Goal: Information Seeking & Learning: Compare options

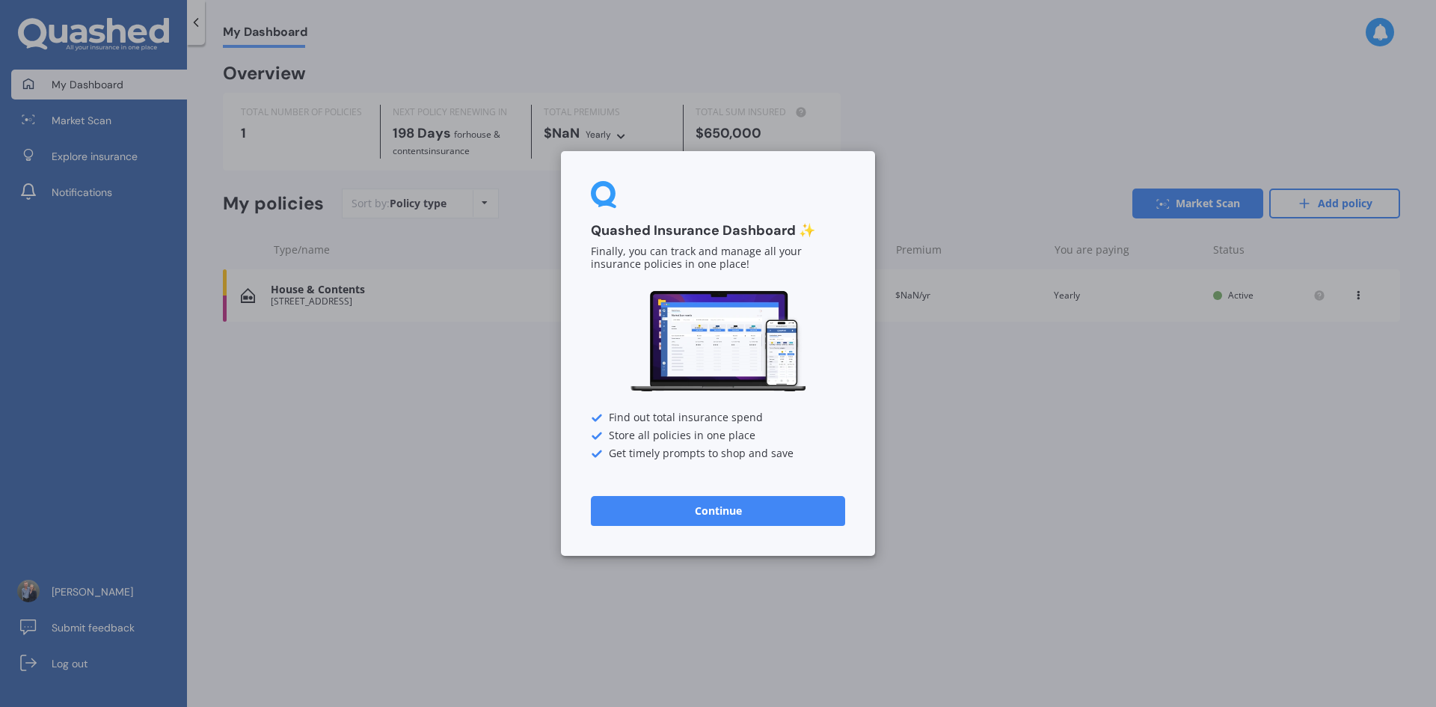
click at [763, 512] on button "Continue" at bounding box center [718, 511] width 254 height 30
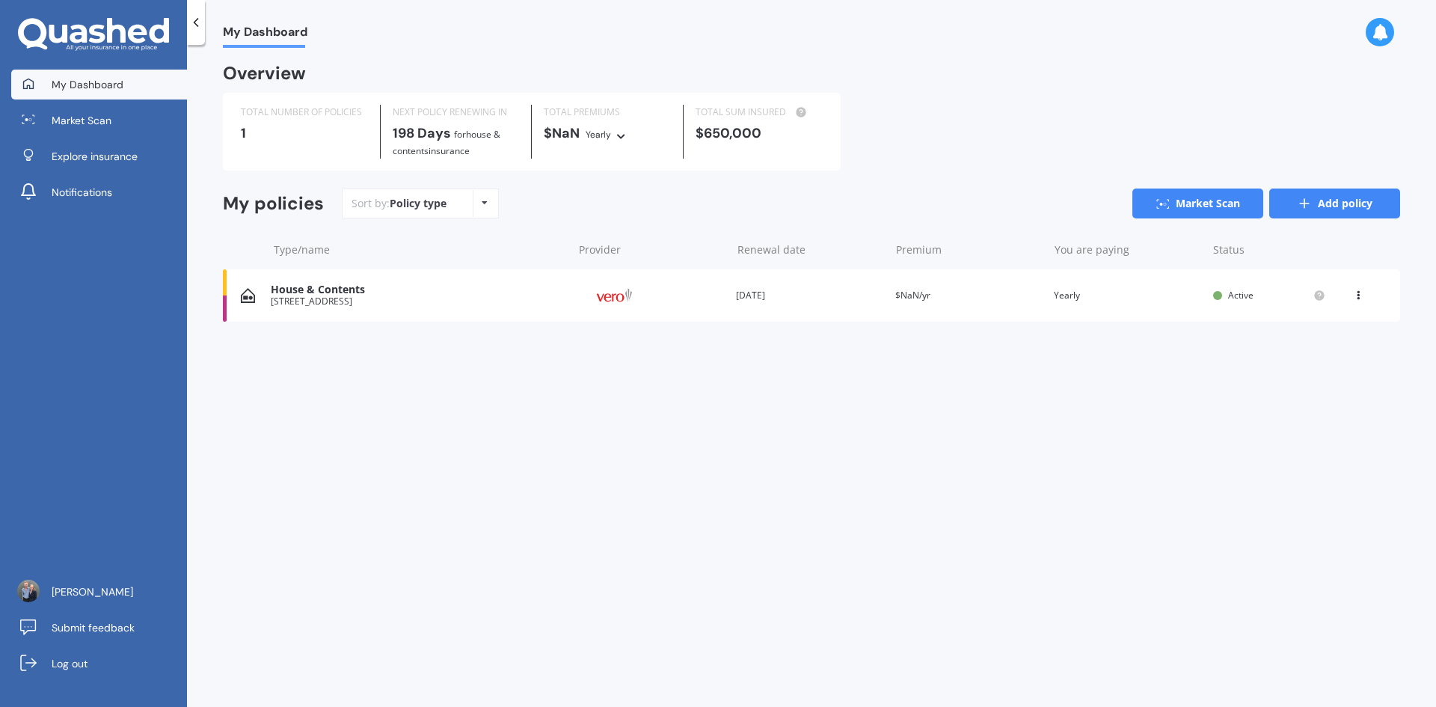
click at [1325, 203] on link "Add policy" at bounding box center [1334, 203] width 131 height 30
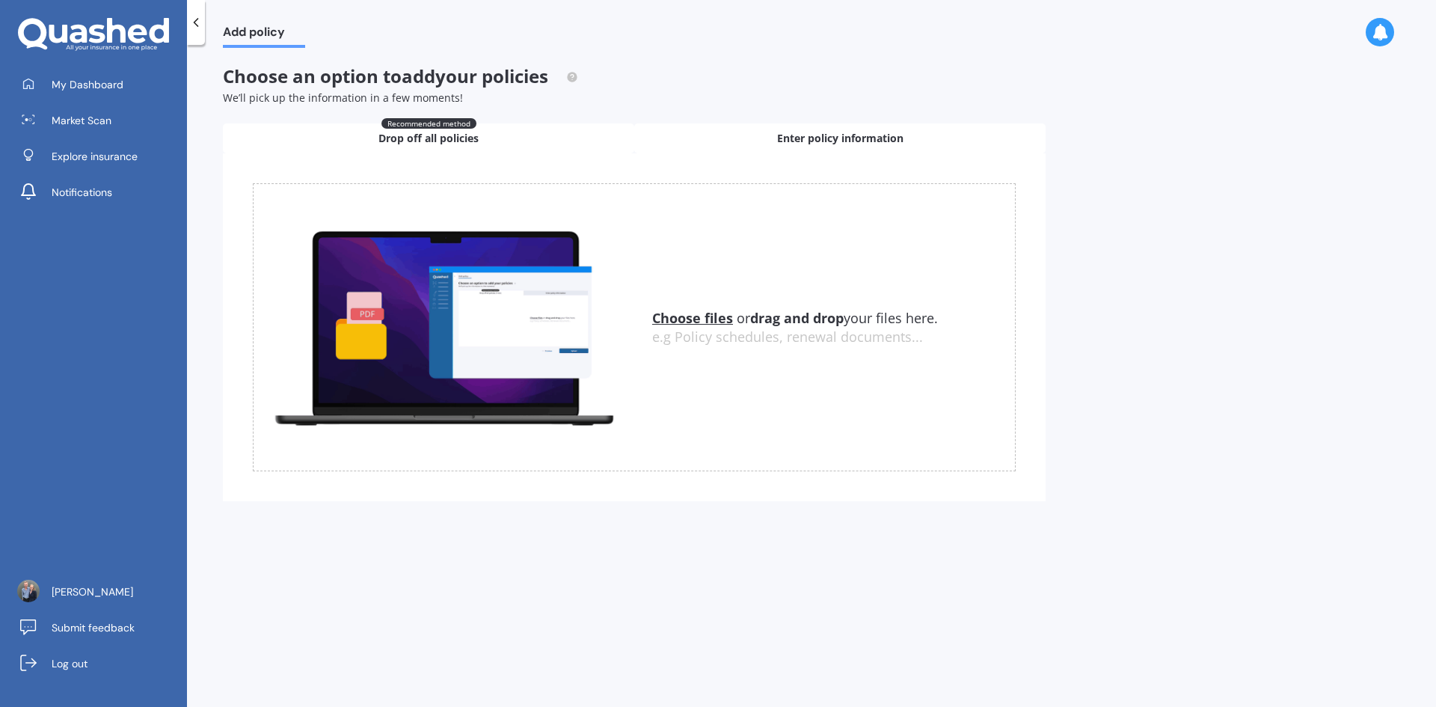
click at [826, 133] on span "Enter policy information" at bounding box center [840, 138] width 126 height 15
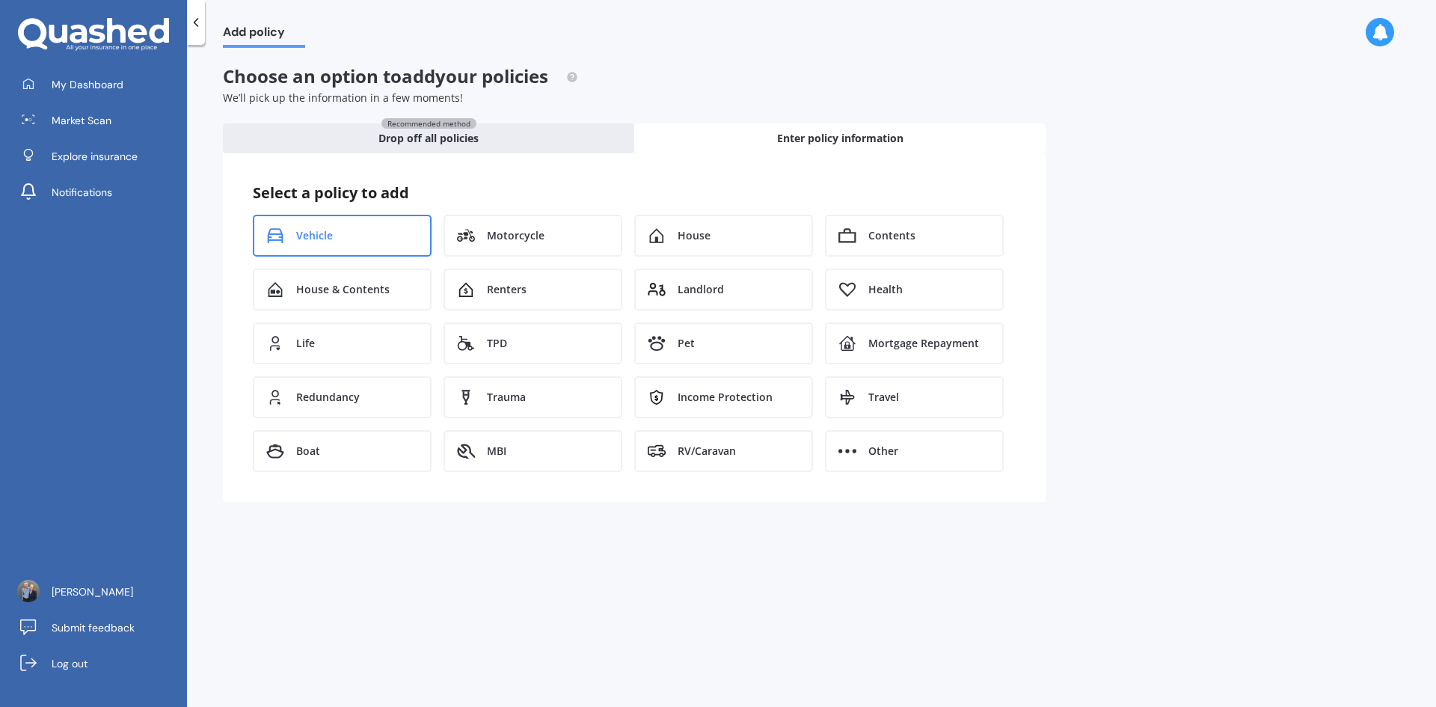
click at [371, 245] on div "Vehicle" at bounding box center [342, 236] width 179 height 42
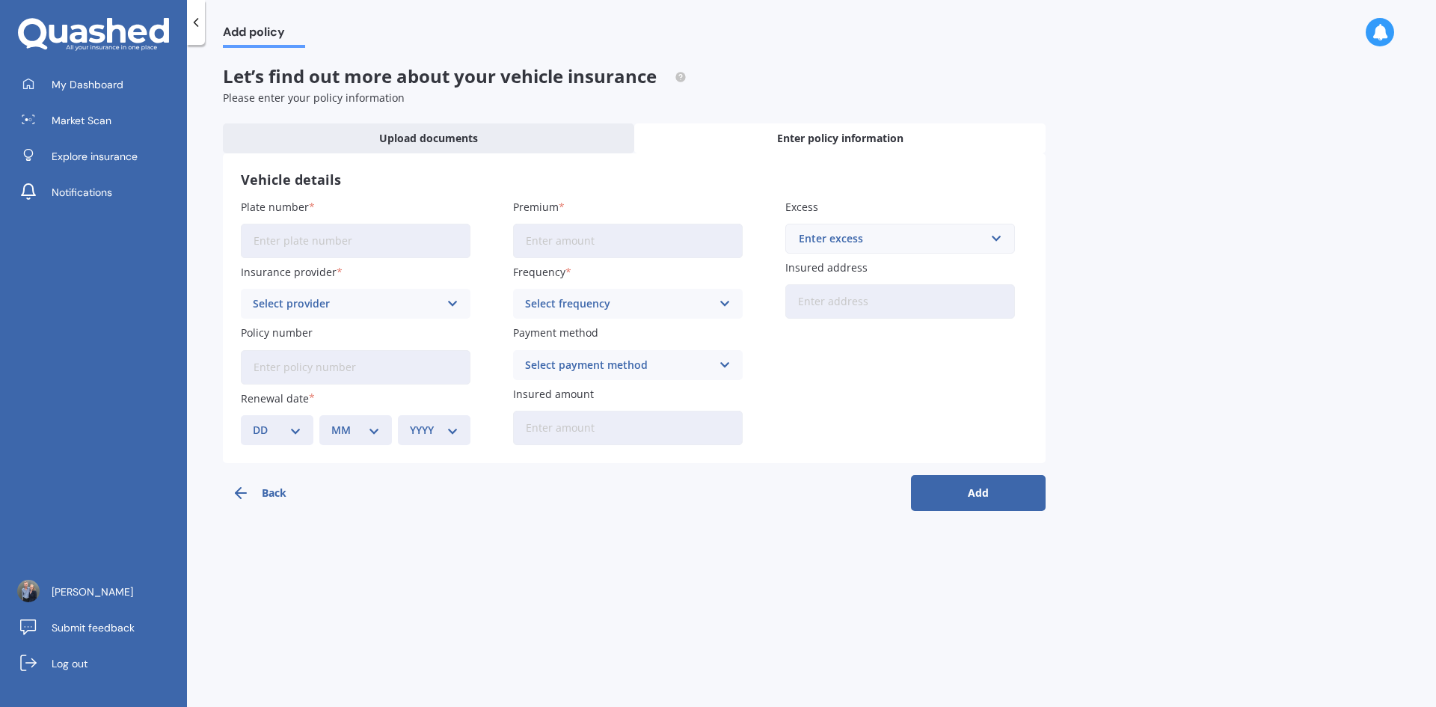
click at [310, 242] on input "Plate number" at bounding box center [356, 241] width 230 height 34
click at [471, 516] on div "Add policy Let’s find out more about your vehicle insurance Please enter your p…" at bounding box center [811, 379] width 1249 height 662
click at [384, 247] on input "HDE787" at bounding box center [356, 241] width 230 height 34
type input "HDE797"
click at [341, 304] on div "Select provider" at bounding box center [346, 303] width 186 height 16
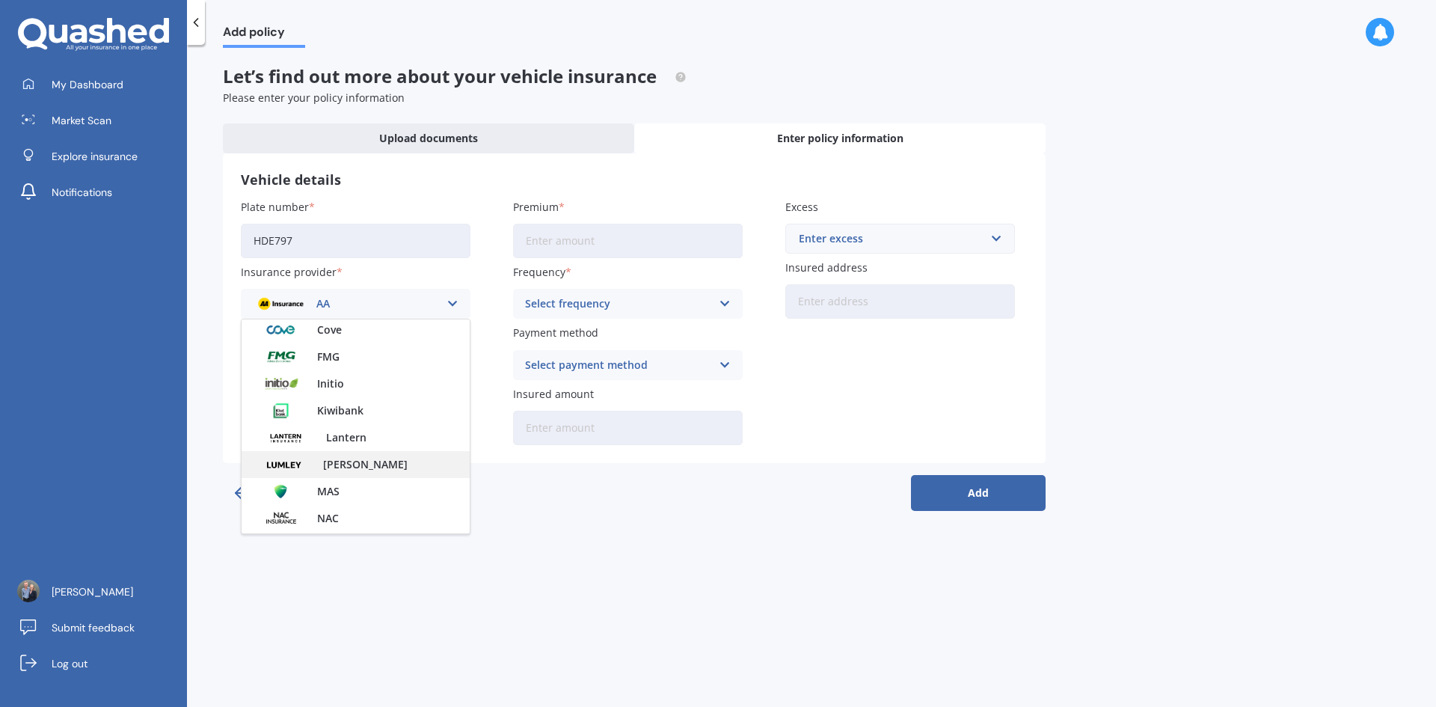
scroll to position [374, 0]
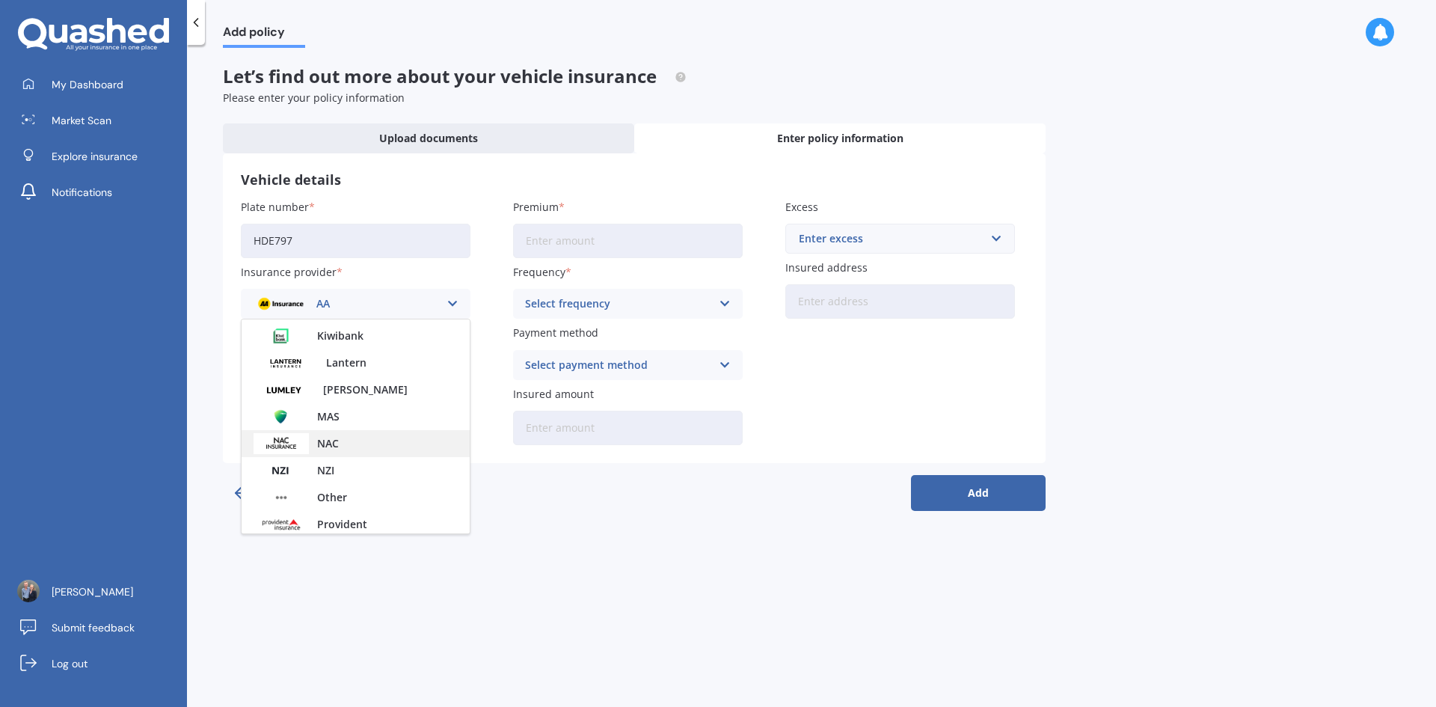
click at [340, 442] on div "NAC" at bounding box center [356, 443] width 228 height 27
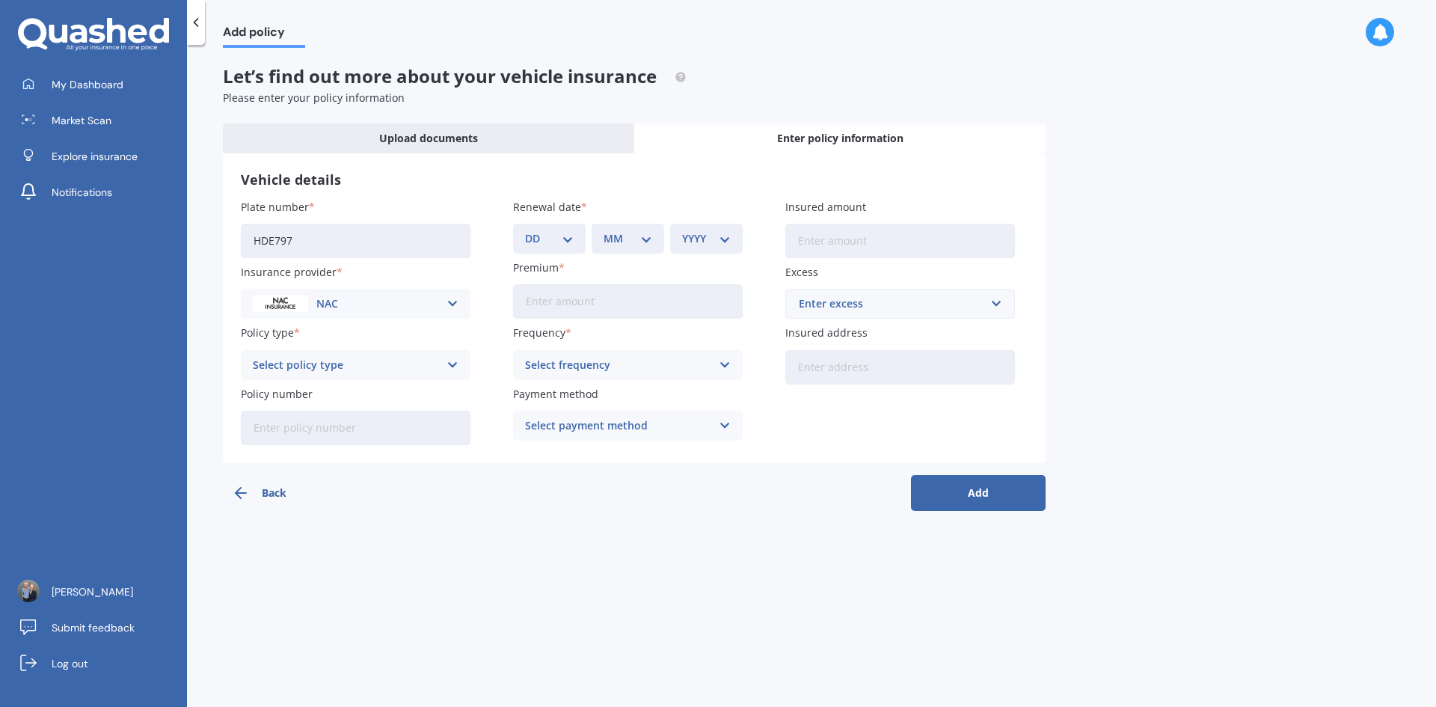
click at [336, 372] on div "Select policy type" at bounding box center [346, 365] width 186 height 16
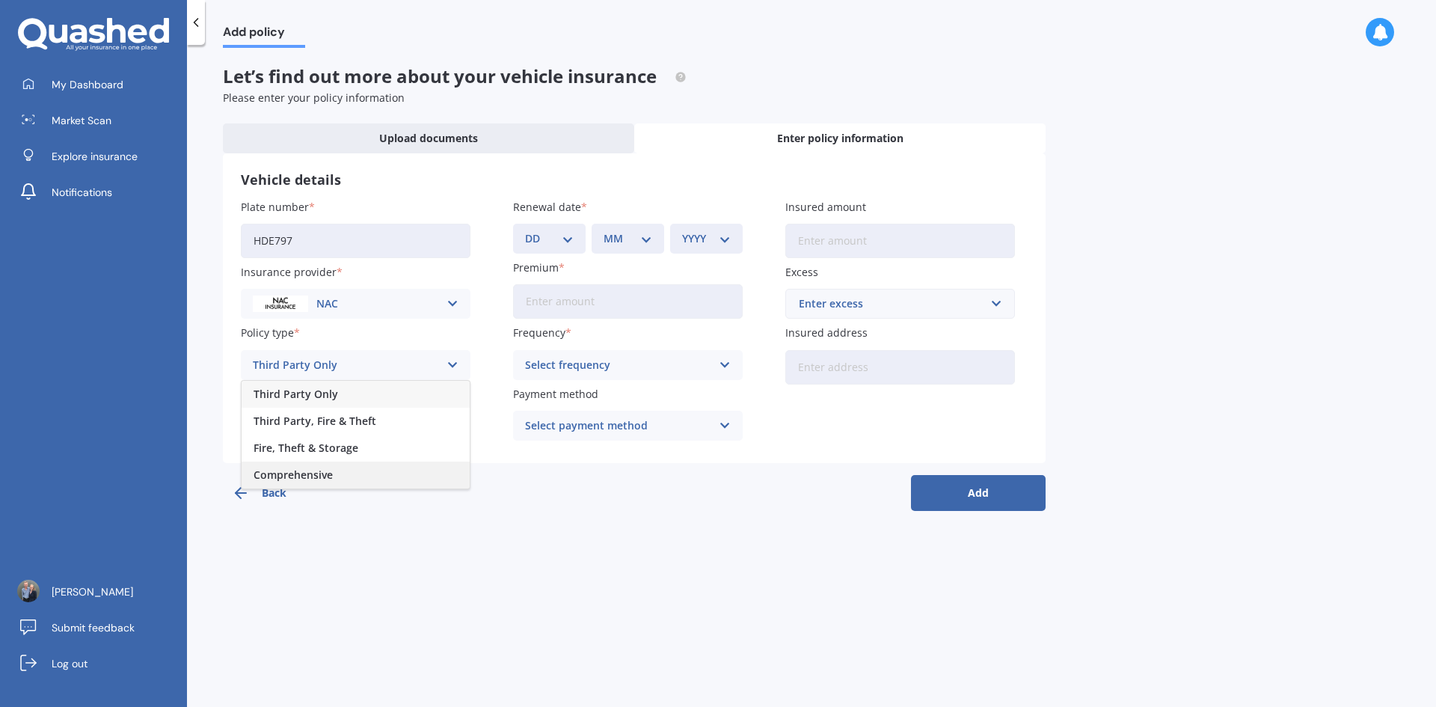
click at [406, 472] on div "Comprehensive" at bounding box center [356, 474] width 228 height 27
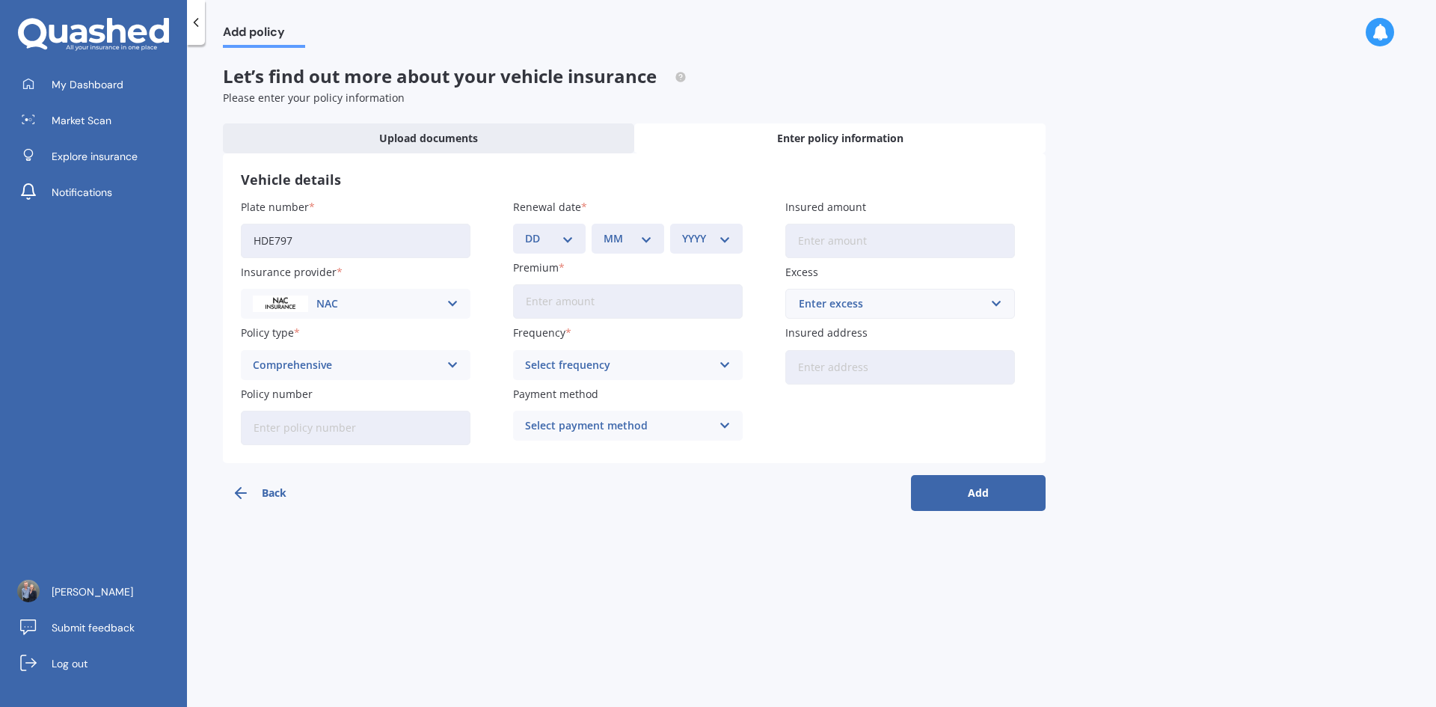
click at [359, 420] on input "Policy number" at bounding box center [356, 428] width 230 height 34
click at [378, 497] on div "Back Add" at bounding box center [634, 487] width 823 height 48
click at [544, 239] on select "DD 01 02 03 04 05 06 07 08 09 10 11 12 13 14 15 16 17 18 19 20 21 22 23 24 25 2…" at bounding box center [549, 238] width 49 height 16
select select "08"
click at [525, 230] on select "DD 01 02 03 04 05 06 07 08 09 10 11 12 13 14 15 16 17 18 19 20 21 22 23 24 25 2…" at bounding box center [549, 238] width 49 height 16
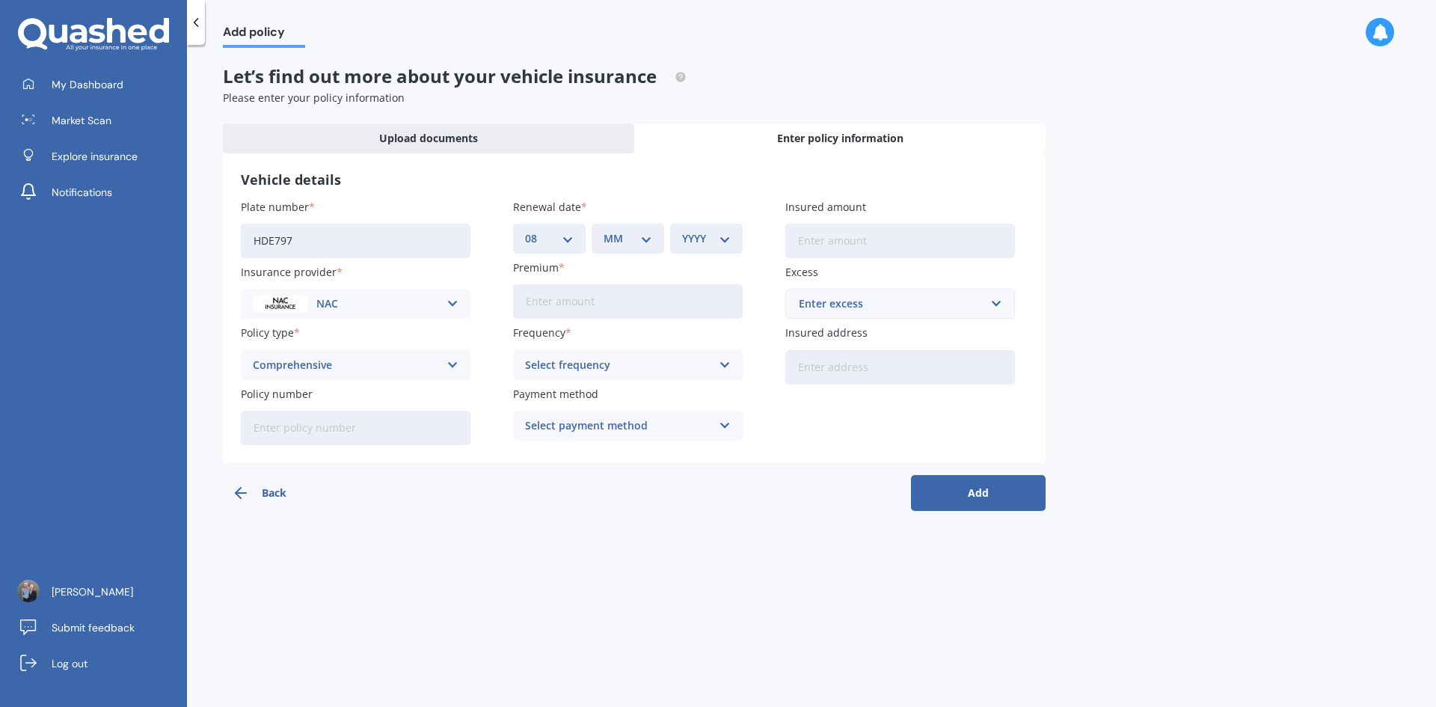
click at [614, 243] on select "MM 01 02 03 04 05 06 07 08 09 10 11 12" at bounding box center [627, 238] width 49 height 16
select select "10"
click at [603, 230] on select "MM 01 02 03 04 05 06 07 08 09 10 11 12" at bounding box center [627, 238] width 49 height 16
click at [698, 236] on select "YYYY 2027 2026 2025 2024 2023 2022 2021 2020 2019 2018 2017 2016 2015 2014 2013…" at bounding box center [706, 238] width 49 height 16
select select "2025"
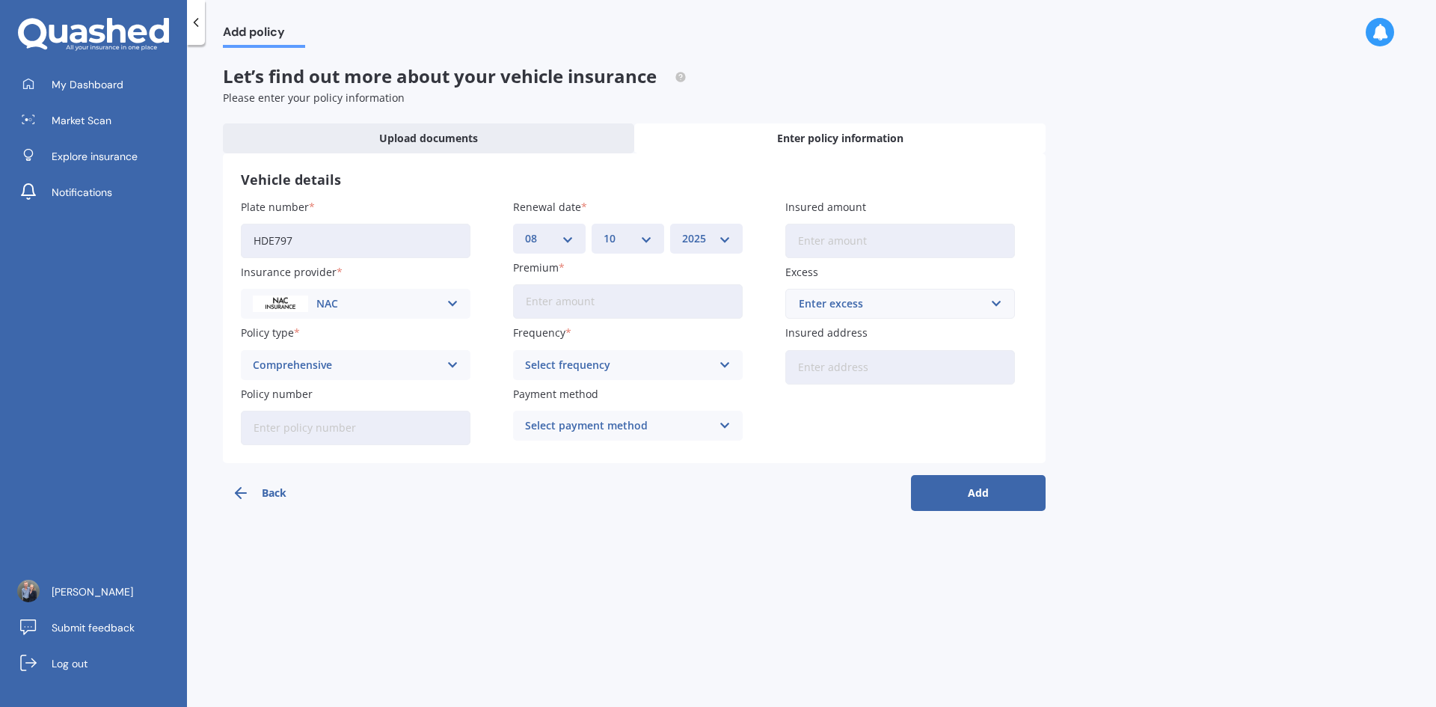
click at [682, 230] on select "YYYY 2027 2026 2025 2024 2023 2022 2021 2020 2019 2018 2017 2016 2015 2014 2013…" at bounding box center [706, 238] width 49 height 16
click at [648, 305] on input "Premium" at bounding box center [628, 301] width 230 height 34
type input "$1,080.00"
click at [606, 366] on div "Select frequency" at bounding box center [618, 365] width 186 height 16
click at [606, 304] on input "$1,080.00" at bounding box center [628, 301] width 230 height 34
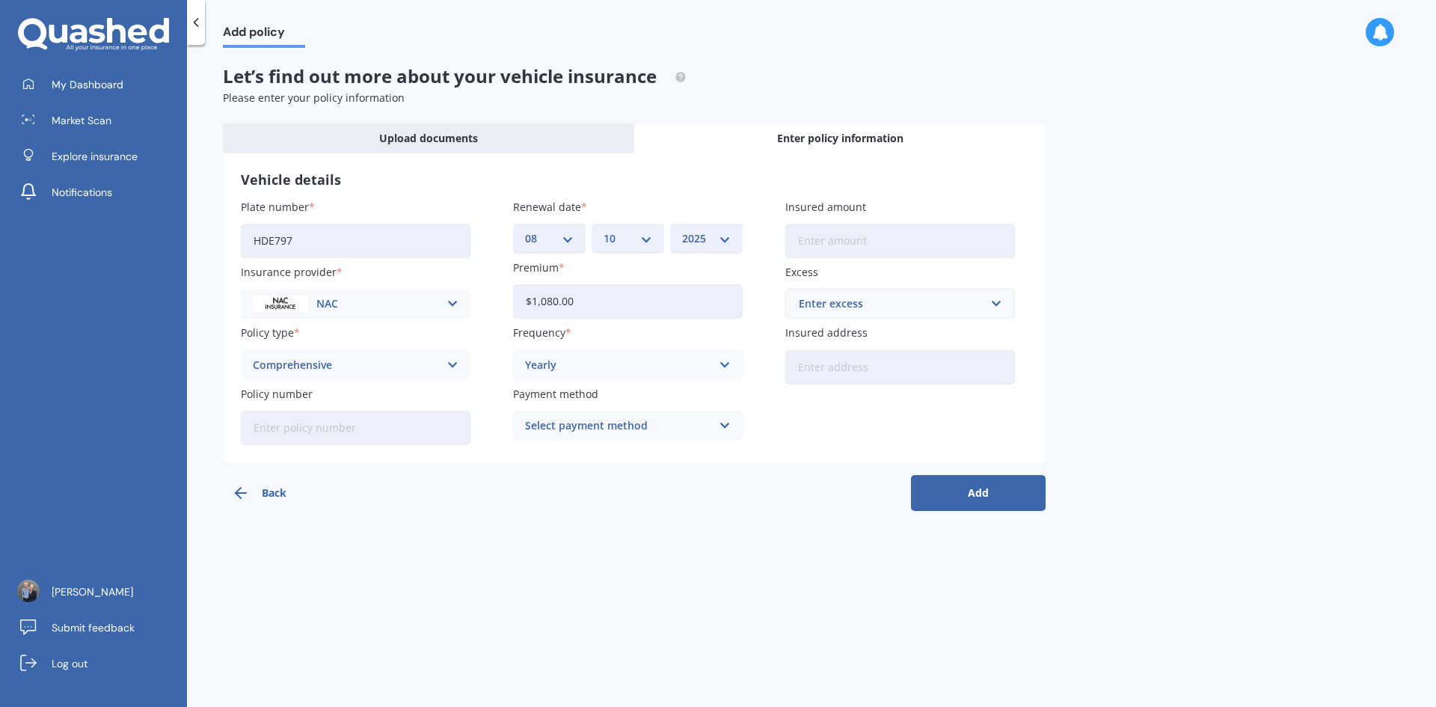
click at [582, 363] on div "Yearly" at bounding box center [618, 365] width 186 height 16
click at [589, 427] on div "Select payment method" at bounding box center [618, 425] width 186 height 16
click at [796, 610] on div "Add policy Let’s find out more about your vehicle insurance Please enter your p…" at bounding box center [811, 379] width 1249 height 662
click at [841, 233] on input "Insured amount" at bounding box center [900, 241] width 230 height 34
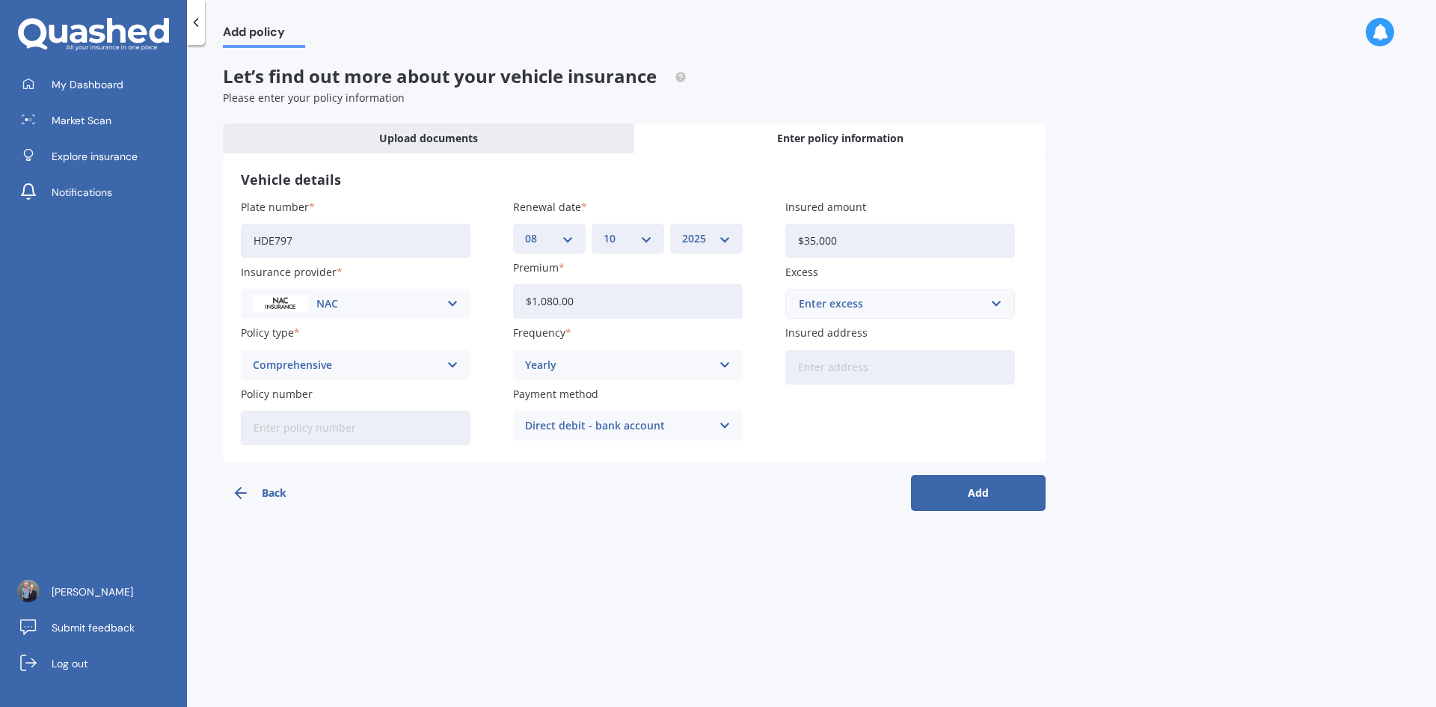
type input "$35,000"
click at [836, 312] on div "Enter excess" at bounding box center [891, 303] width 185 height 16
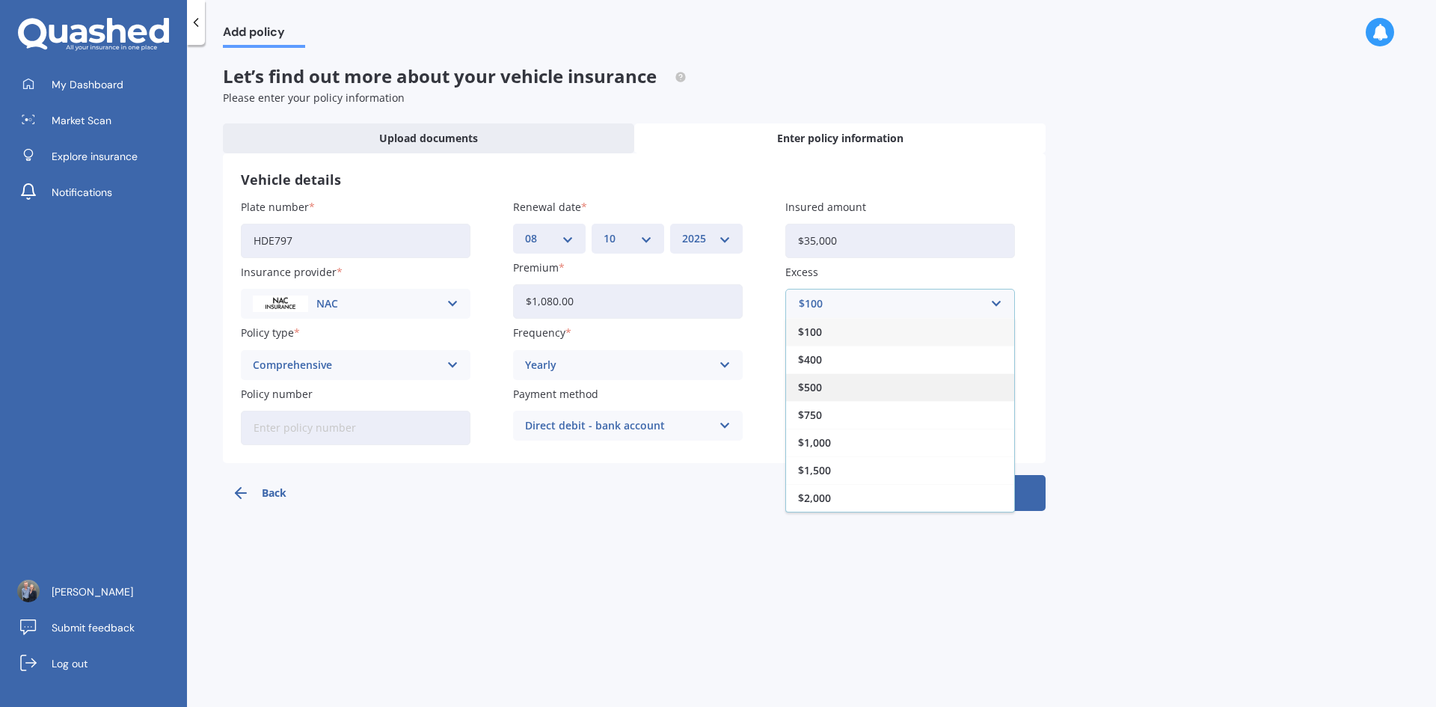
click at [838, 396] on div "$500" at bounding box center [900, 387] width 228 height 28
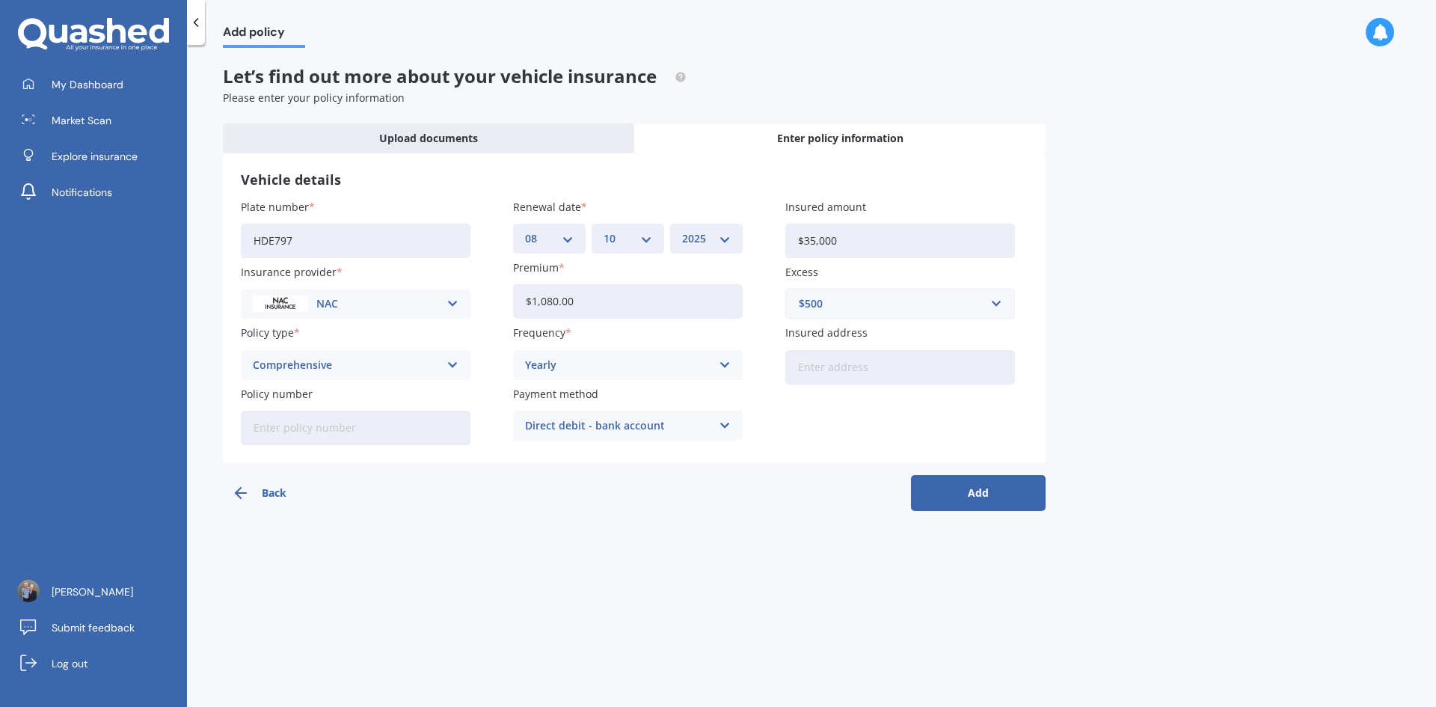
click at [844, 374] on input "Insured address" at bounding box center [900, 367] width 230 height 34
type input "[STREET_ADDRESS]"
click at [979, 498] on button "Add" at bounding box center [978, 493] width 135 height 36
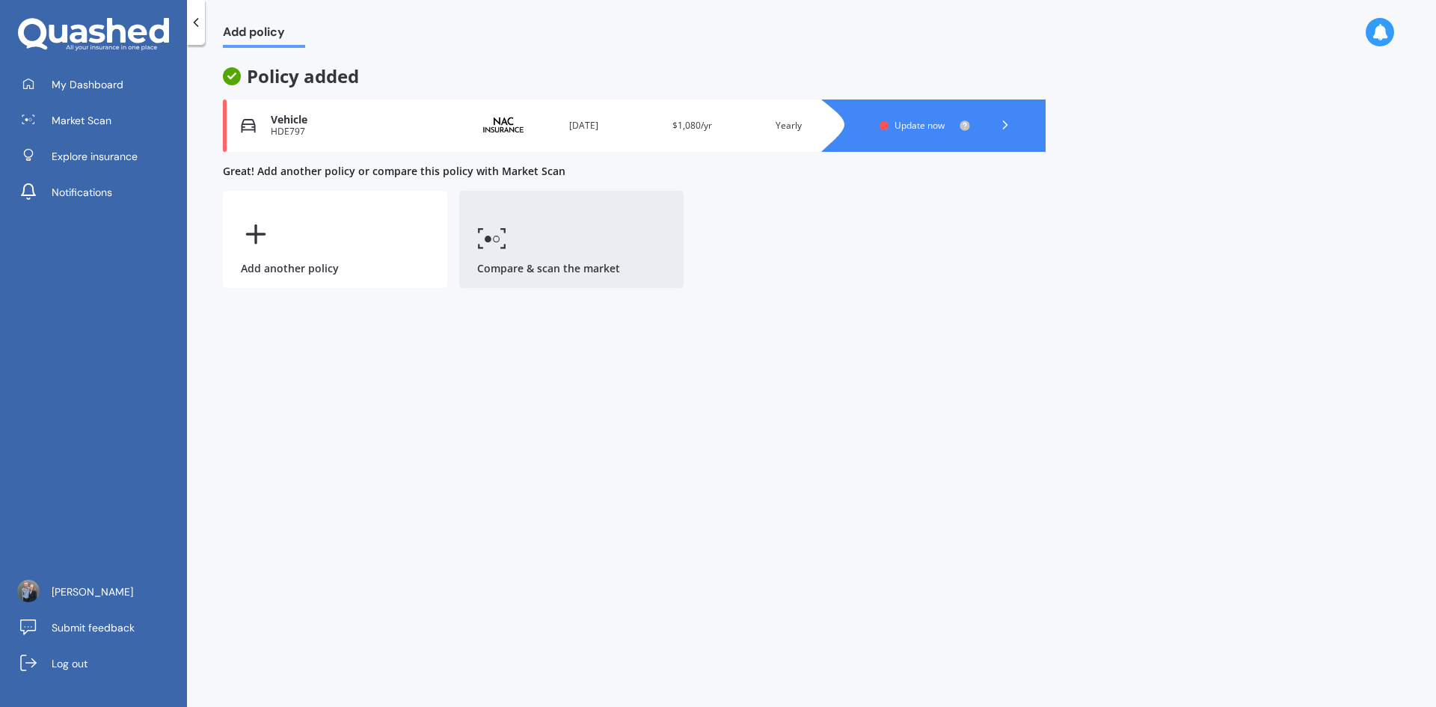
click at [624, 245] on link "Compare & scan the market" at bounding box center [571, 239] width 224 height 97
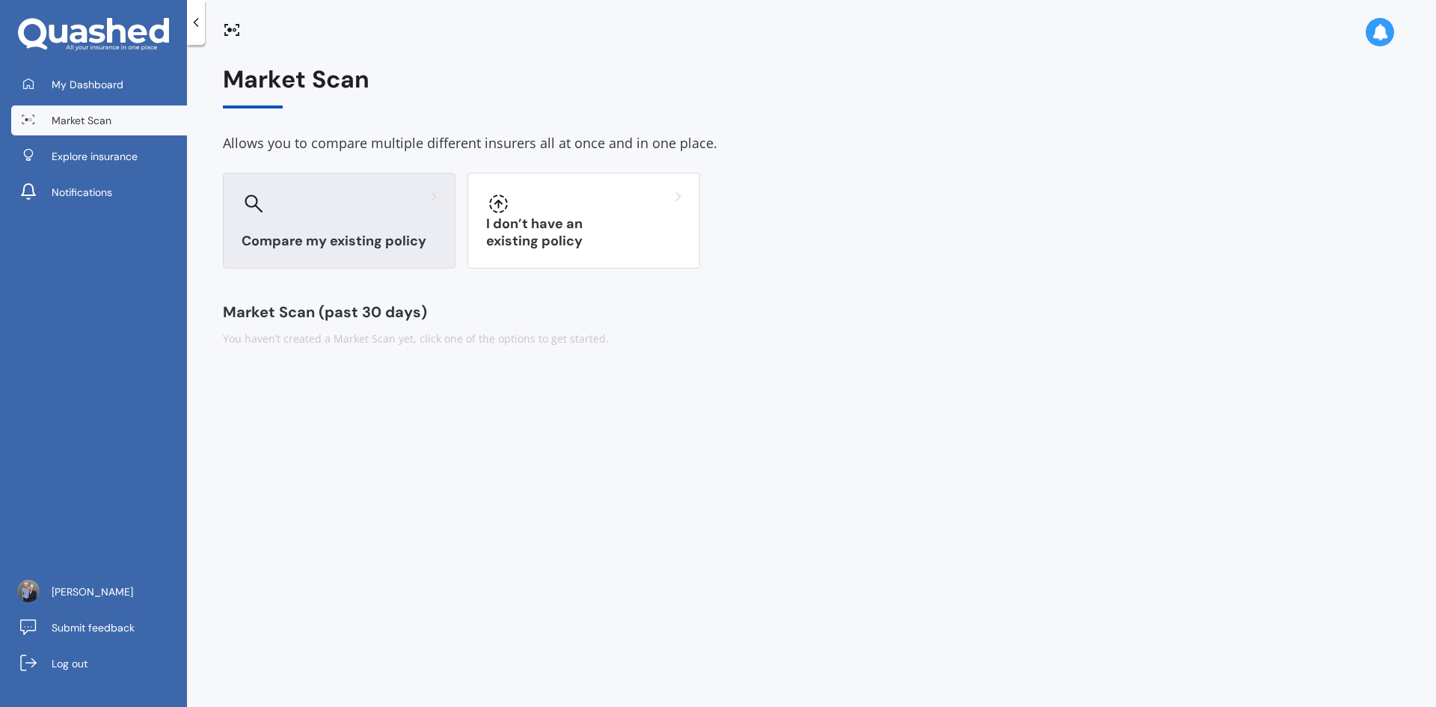
click at [411, 238] on h3 "Compare my existing policy" at bounding box center [339, 241] width 195 height 17
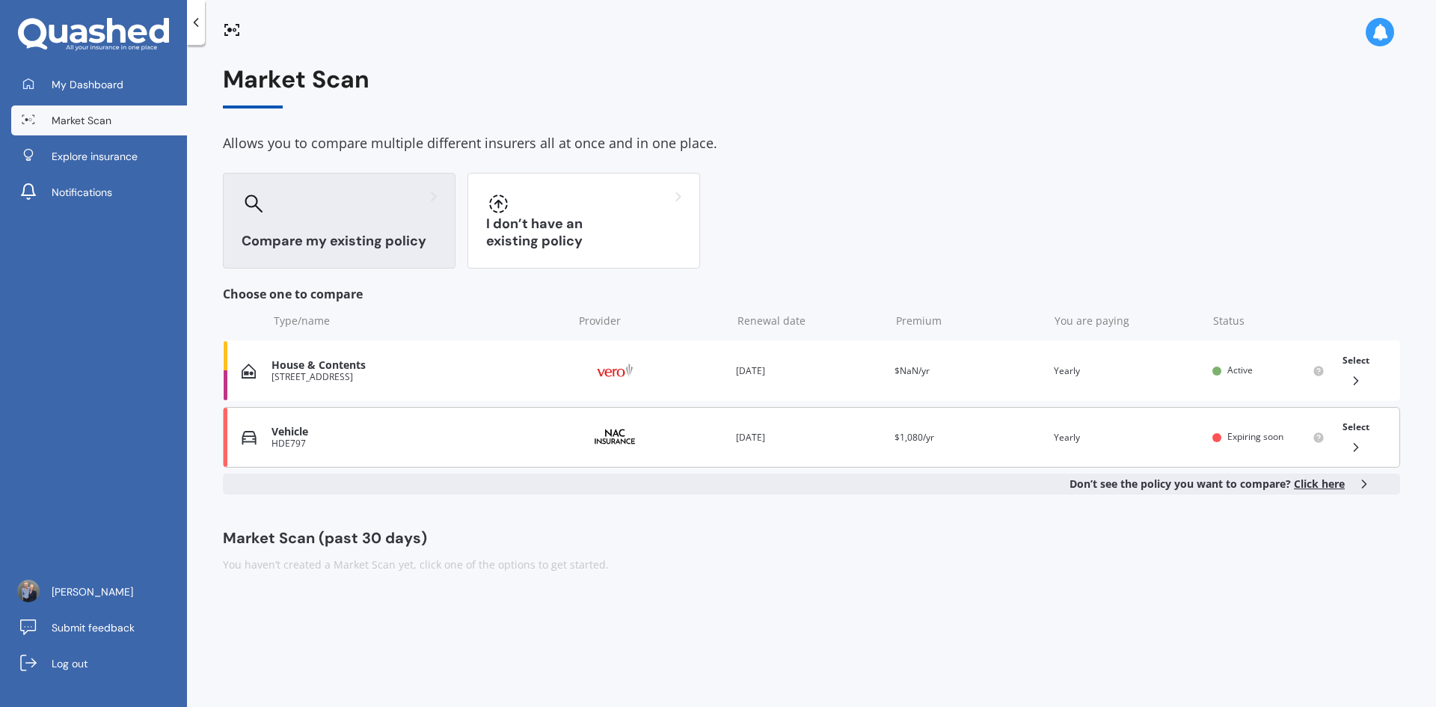
click at [387, 438] on div "HDE797" at bounding box center [418, 443] width 294 height 10
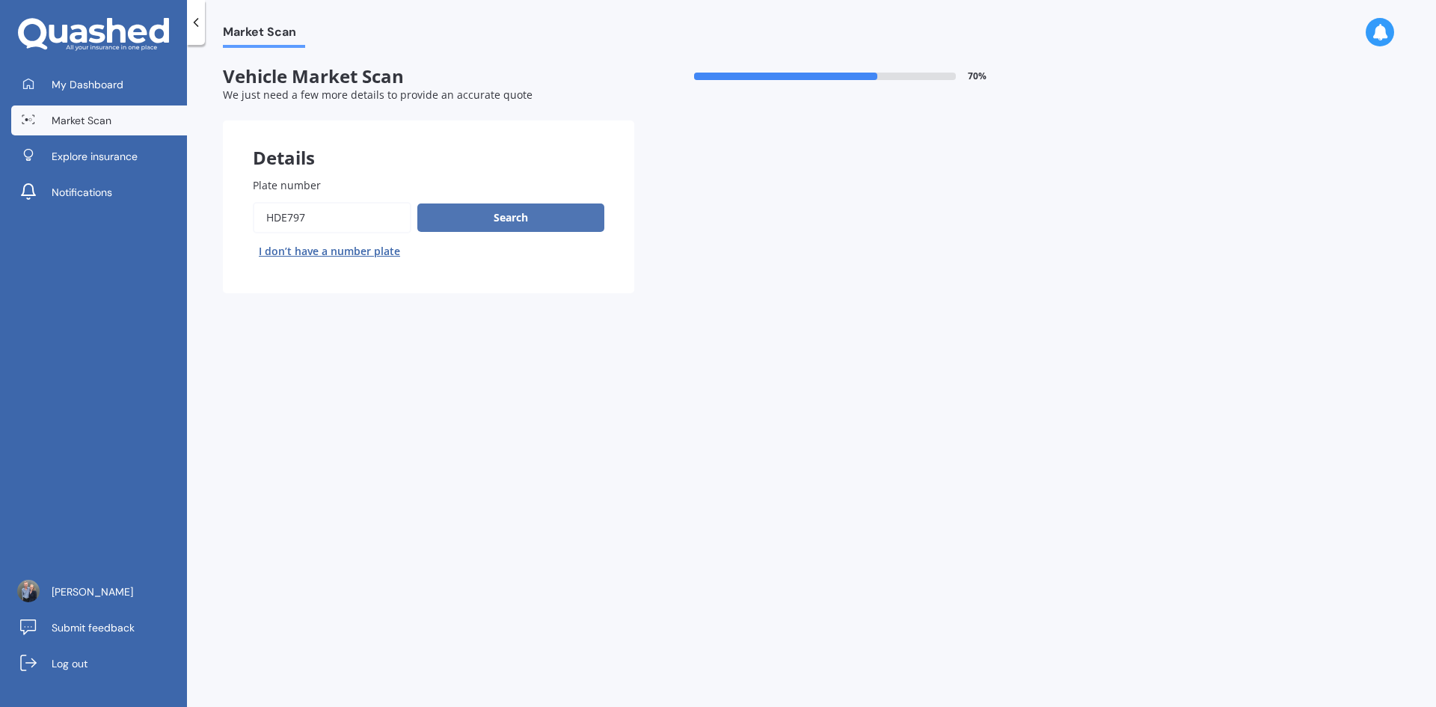
click at [491, 210] on button "Search" at bounding box center [510, 217] width 187 height 28
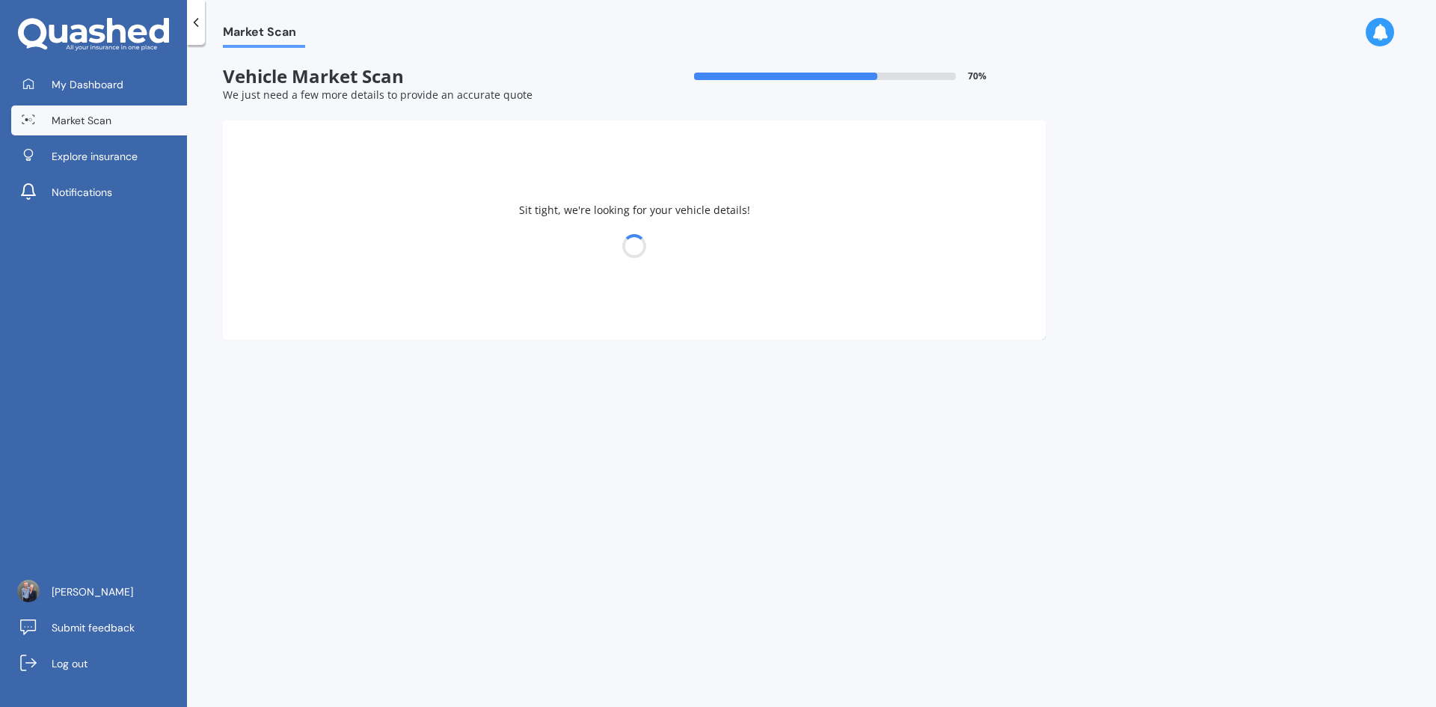
select select "TOYOTA"
select select "HILUX"
select select "04"
select select "08"
select select "1998"
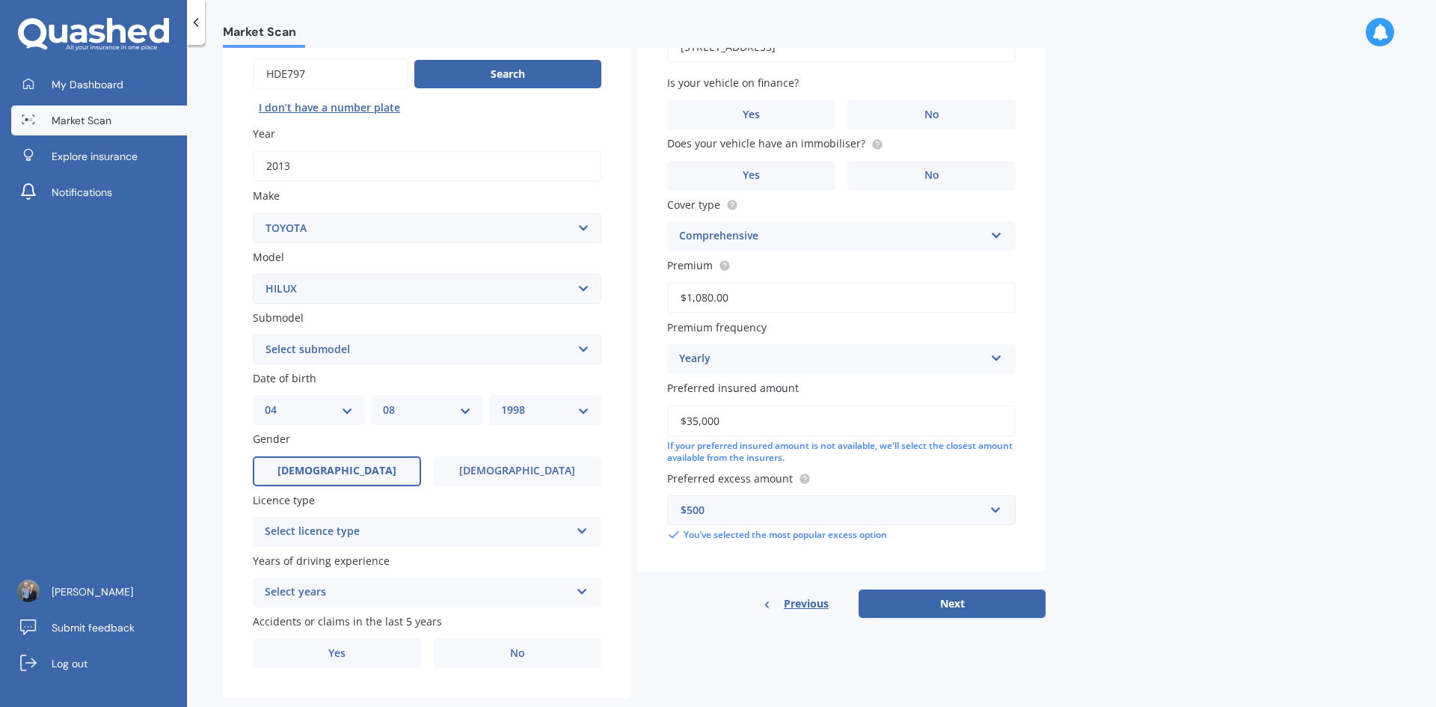
scroll to position [150, 0]
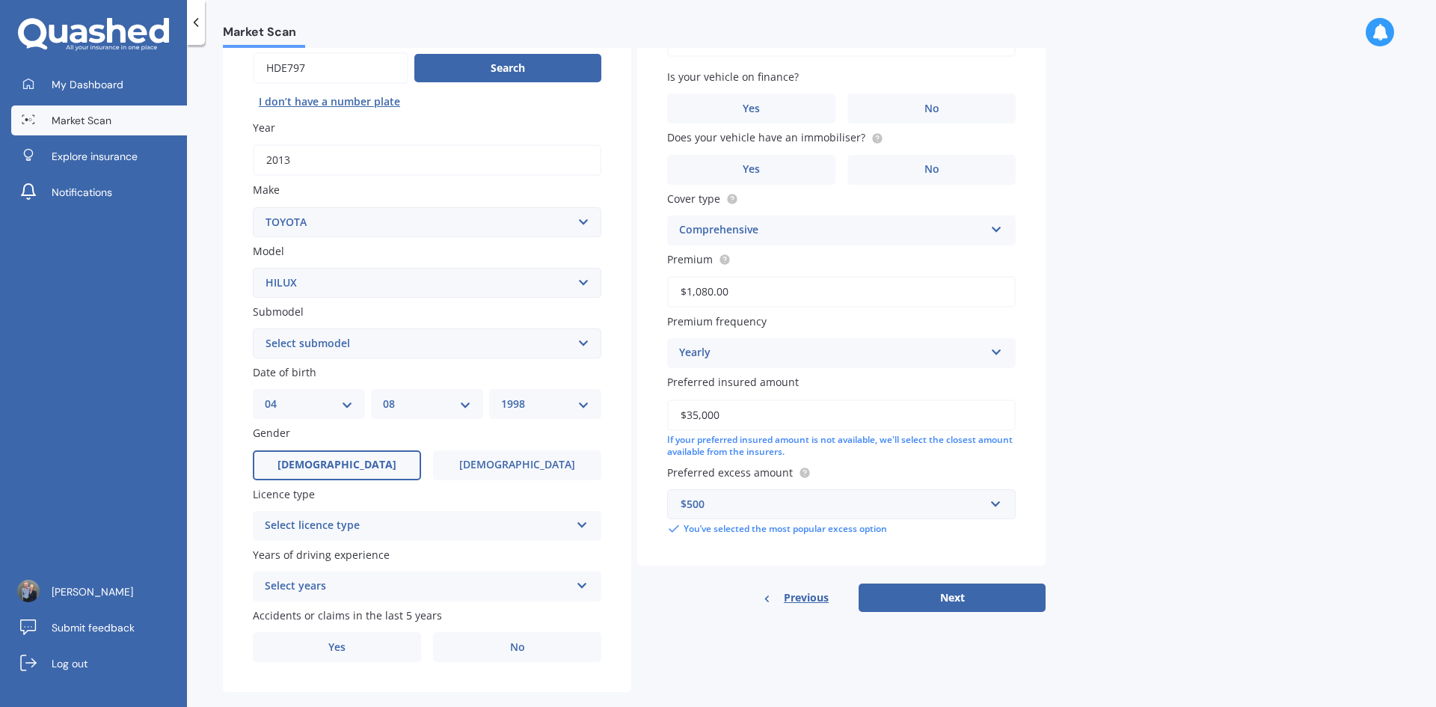
click at [387, 345] on select "Select submodel (All other) Diesel Diesel 4WD Petrol 4WD SR TD DC 2.8D/6AT/UT S…" at bounding box center [427, 343] width 348 height 30
click at [386, 345] on select "Select submodel (All other) Diesel Diesel 4WD Petrol 4WD SR TD DC 2.8D/6AT/UT S…" at bounding box center [427, 343] width 348 height 30
select select "DIESEL 4WD"
click at [253, 328] on select "Select submodel (All other) Diesel Diesel 4WD Petrol 4WD SR TD DC 2.8D/6AT/UT S…" at bounding box center [427, 343] width 348 height 30
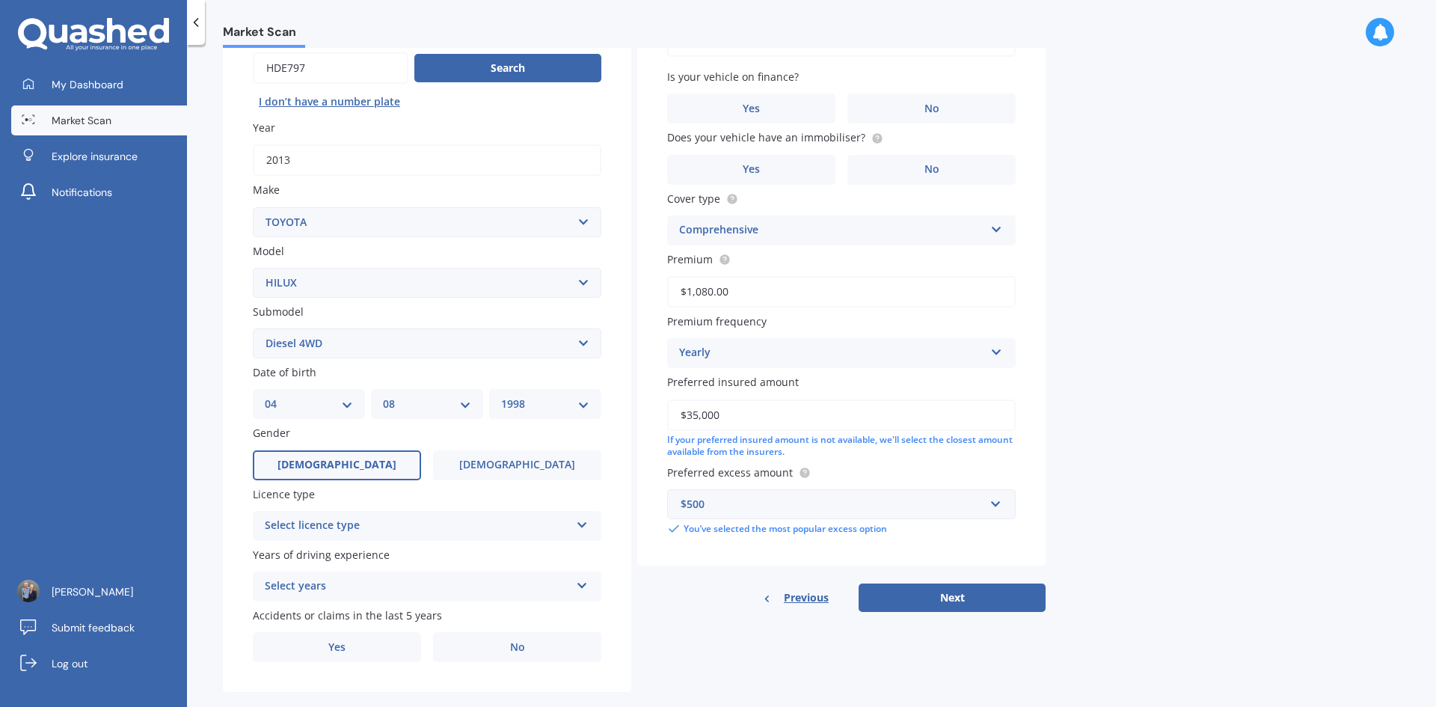
scroll to position [173, 0]
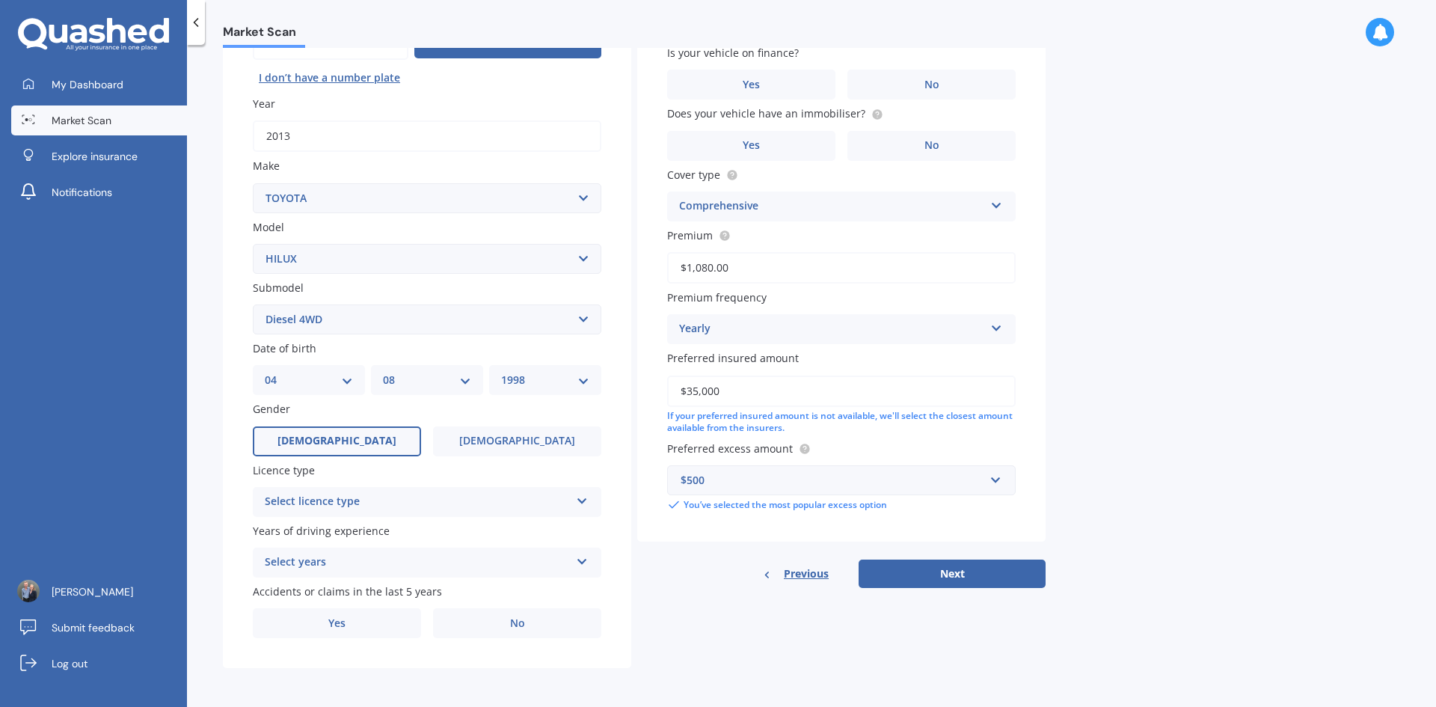
click at [400, 498] on div "Select licence type" at bounding box center [417, 502] width 305 height 18
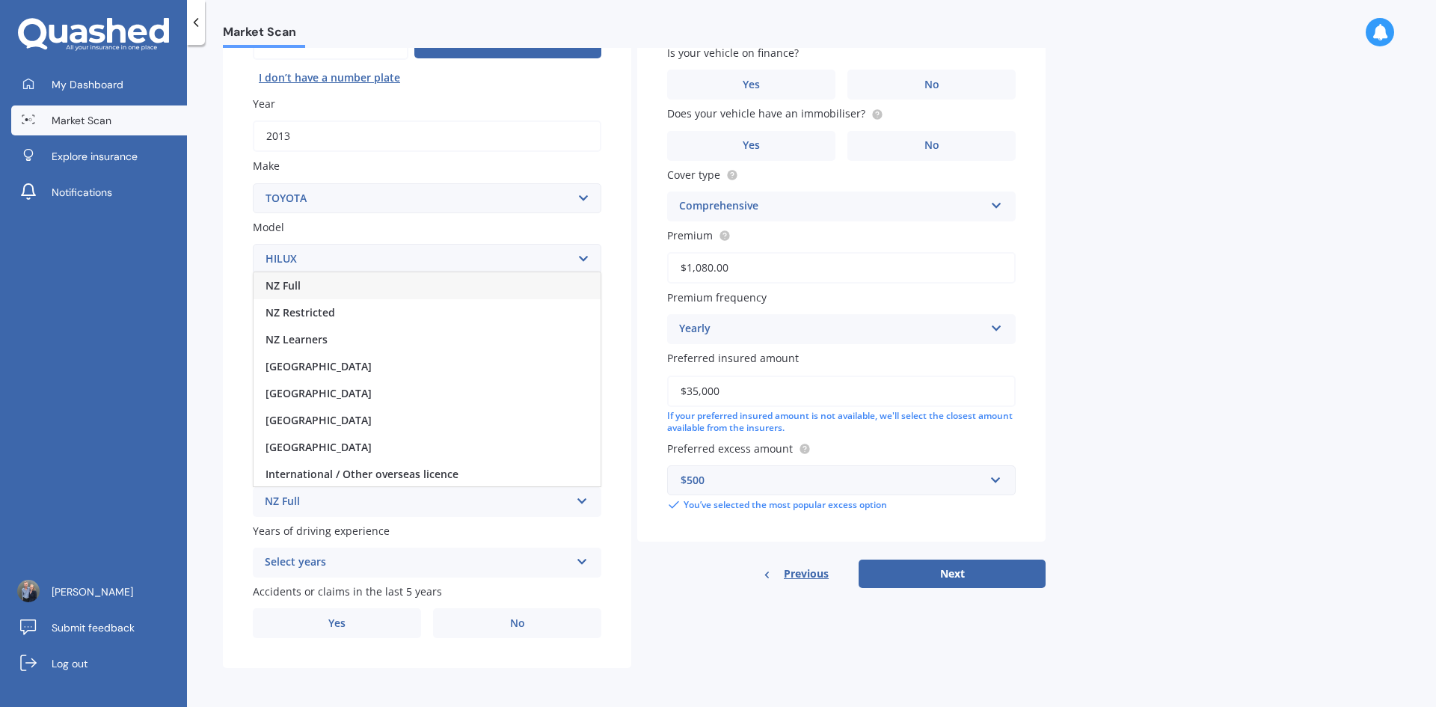
click at [310, 288] on div "NZ Full" at bounding box center [427, 285] width 347 height 27
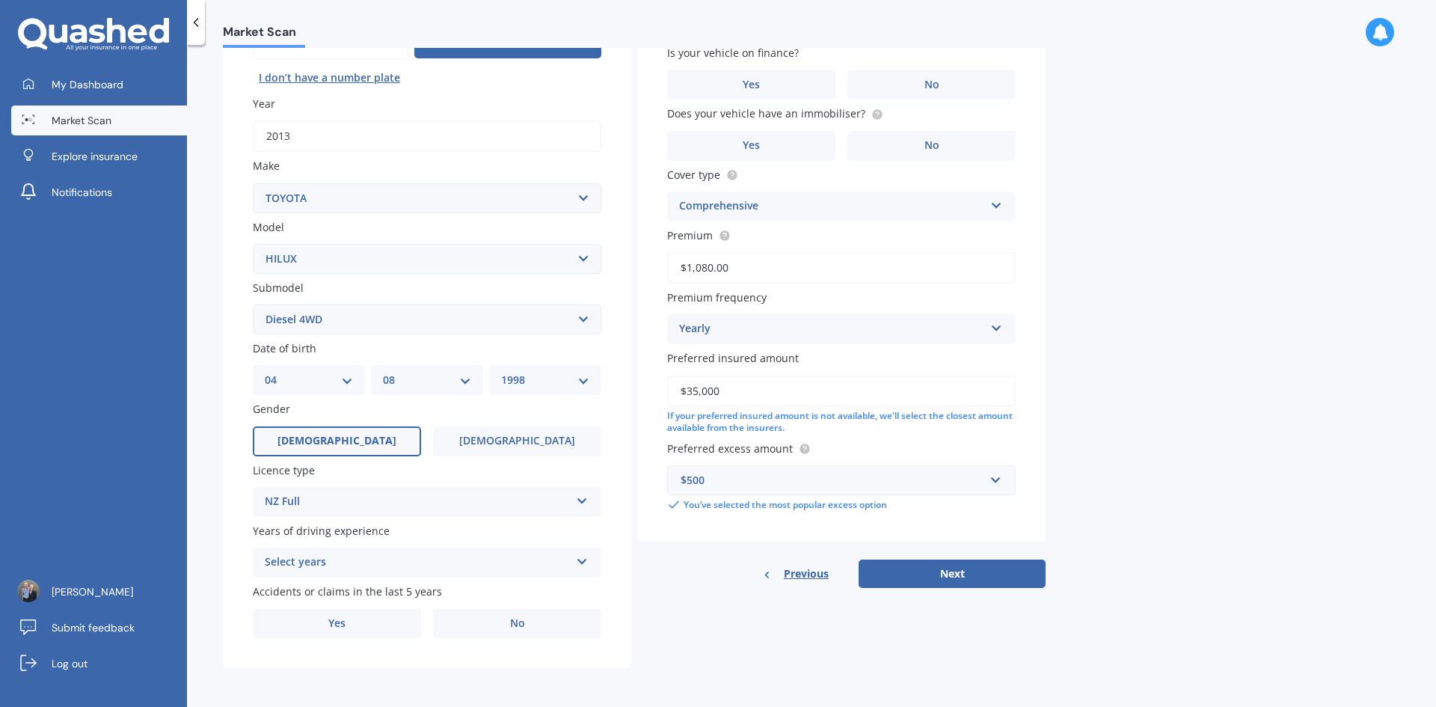
click at [357, 565] on div "Select years" at bounding box center [417, 562] width 305 height 18
click at [325, 420] on span "5 or more years" at bounding box center [305, 425] width 81 height 14
click at [489, 621] on label "No" at bounding box center [517, 623] width 168 height 30
click at [0, 0] on input "No" at bounding box center [0, 0] width 0 height 0
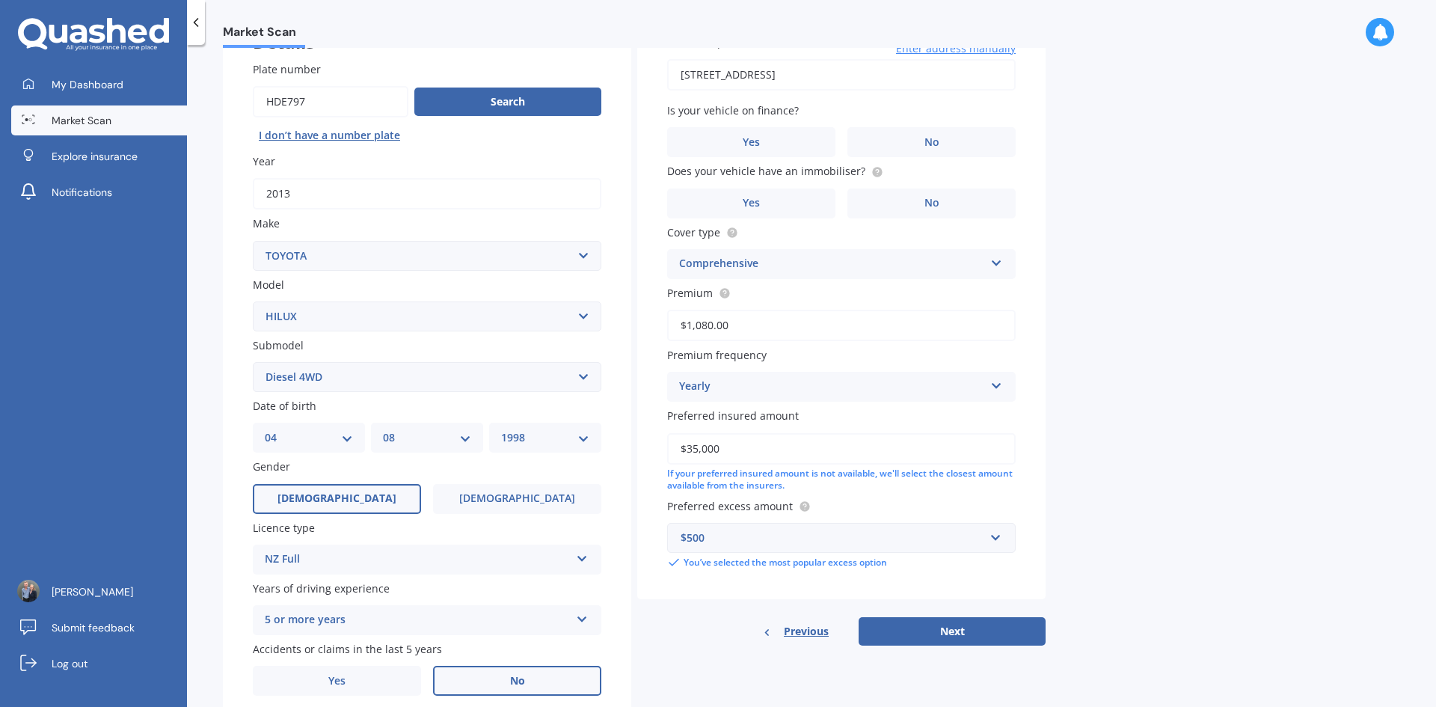
scroll to position [0, 0]
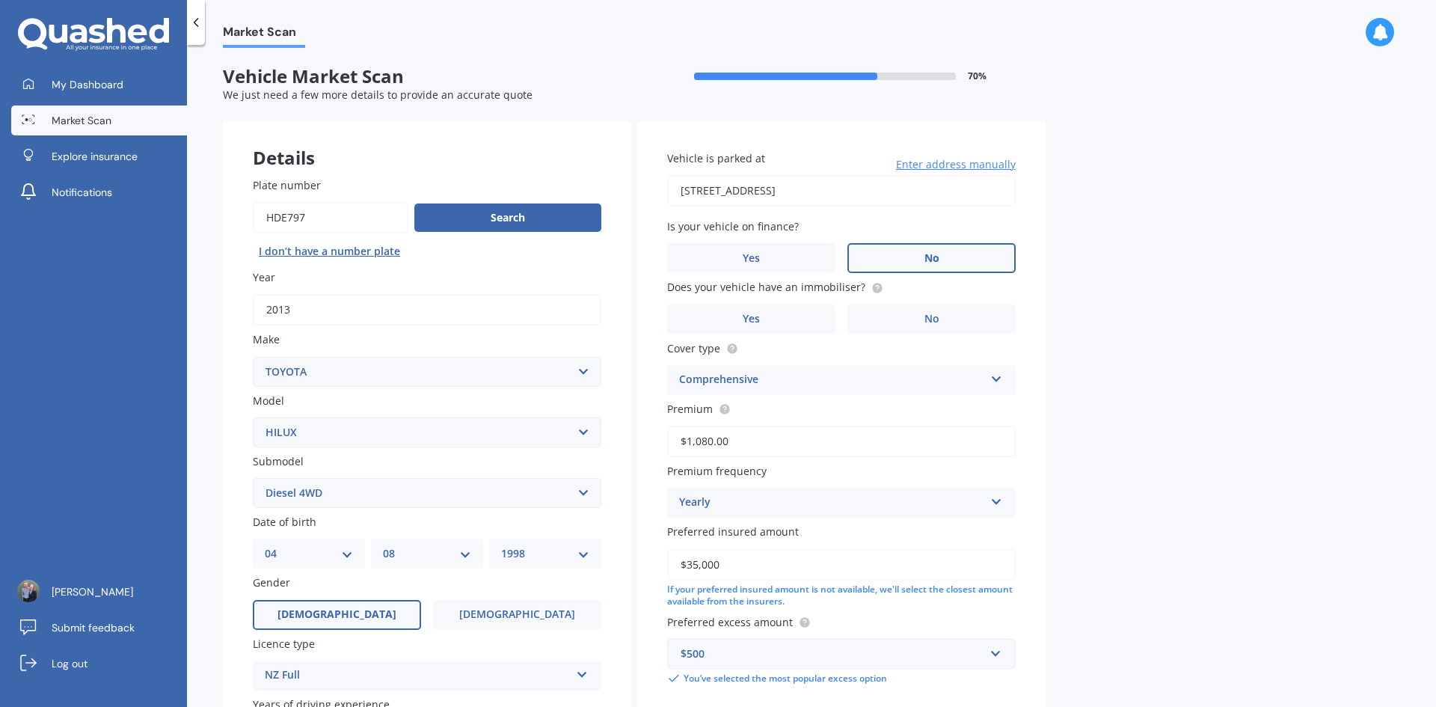
click at [943, 254] on label "No" at bounding box center [931, 258] width 168 height 30
click at [0, 0] on input "No" at bounding box center [0, 0] width 0 height 0
click at [821, 316] on label "Yes" at bounding box center [751, 319] width 168 height 30
click at [0, 0] on input "Yes" at bounding box center [0, 0] width 0 height 0
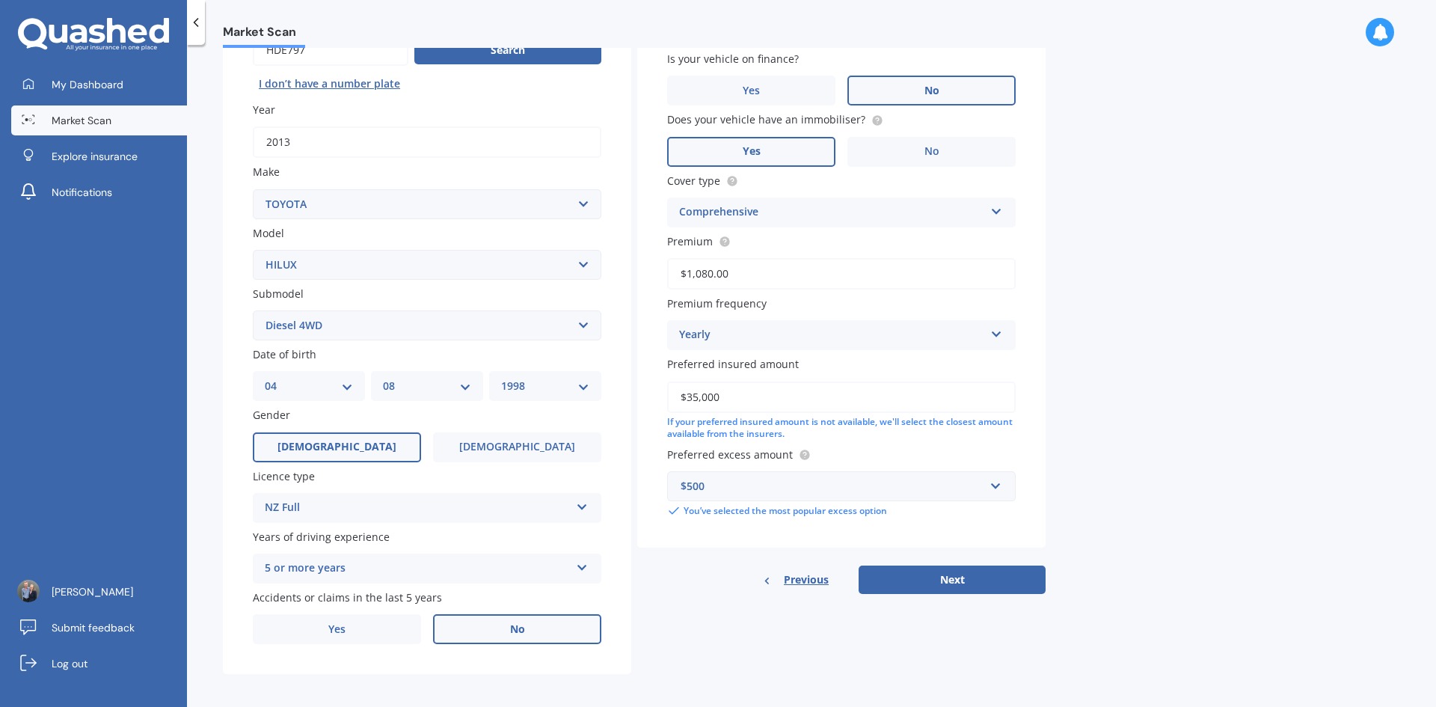
scroll to position [173, 0]
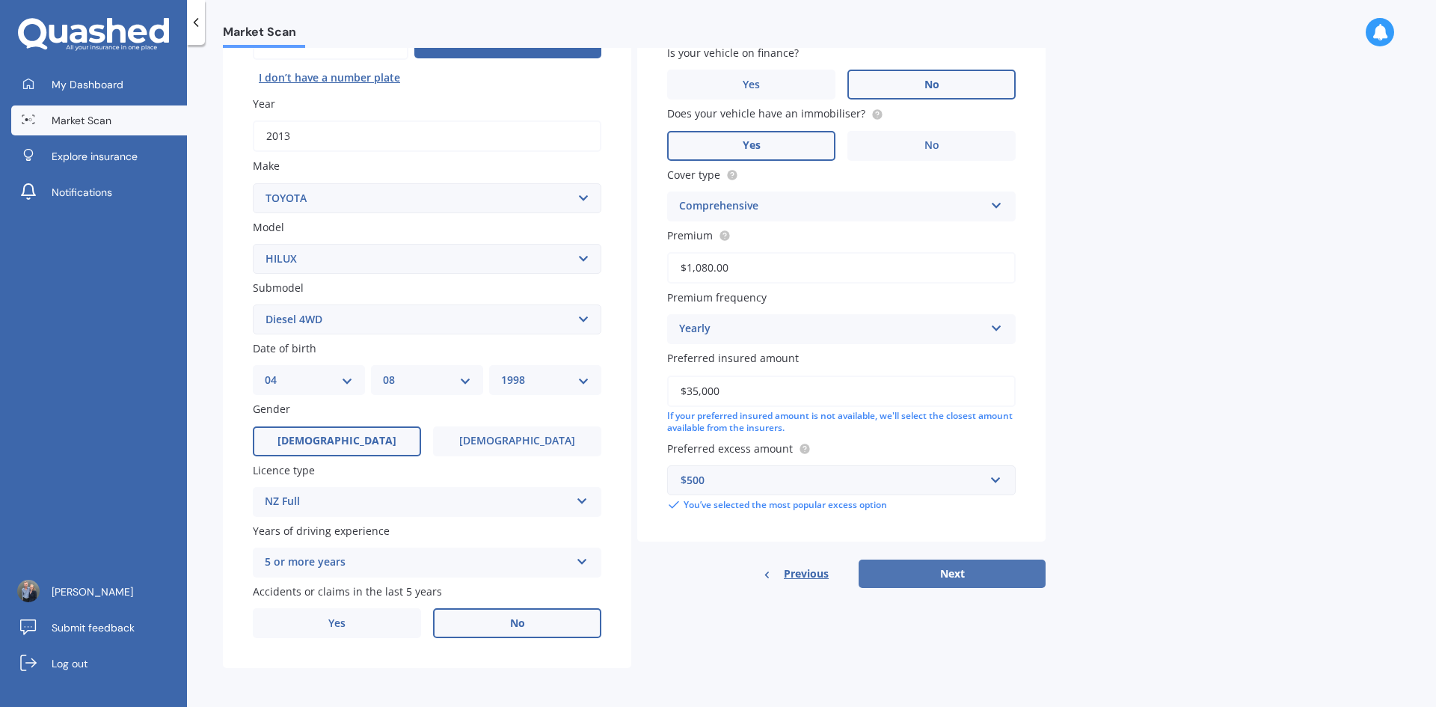
click at [983, 577] on button "Next" at bounding box center [951, 573] width 187 height 28
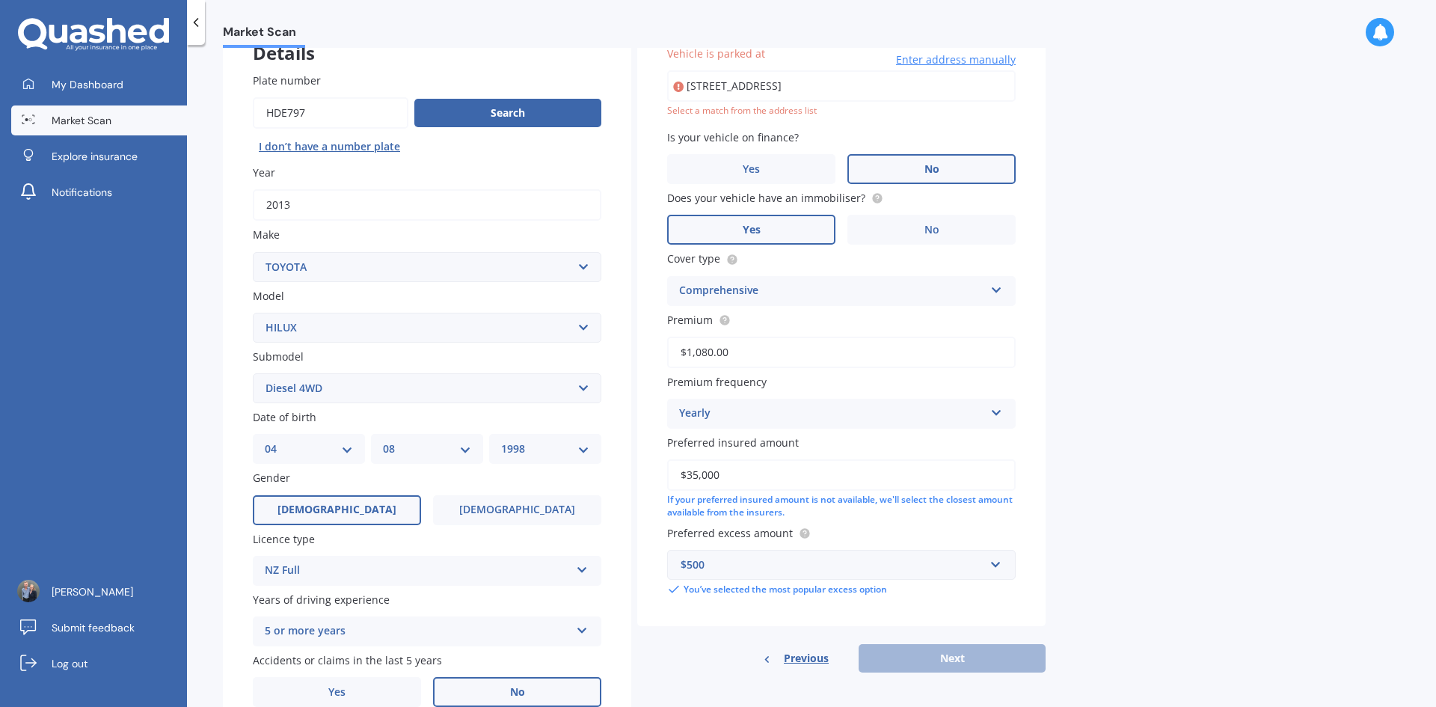
scroll to position [102, 0]
type input "[STREET_ADDRESS]"
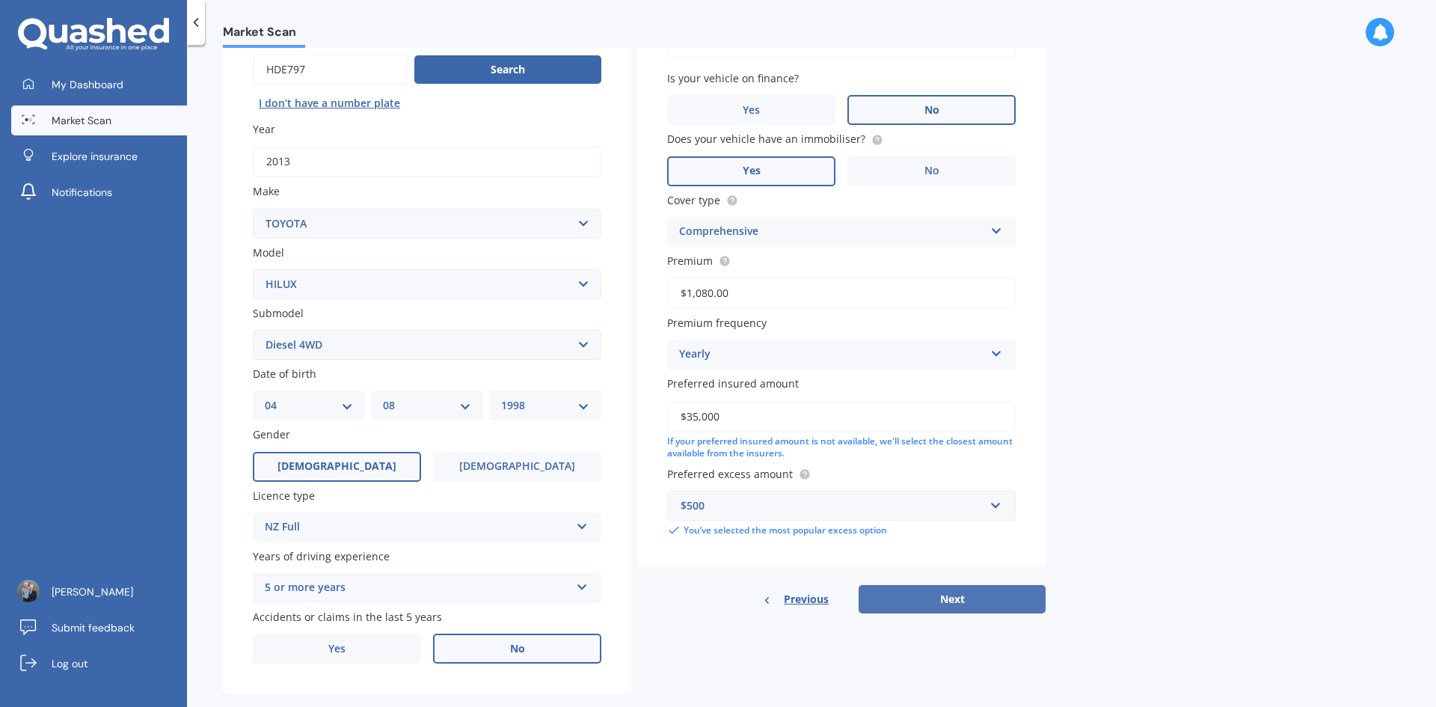
scroll to position [173, 0]
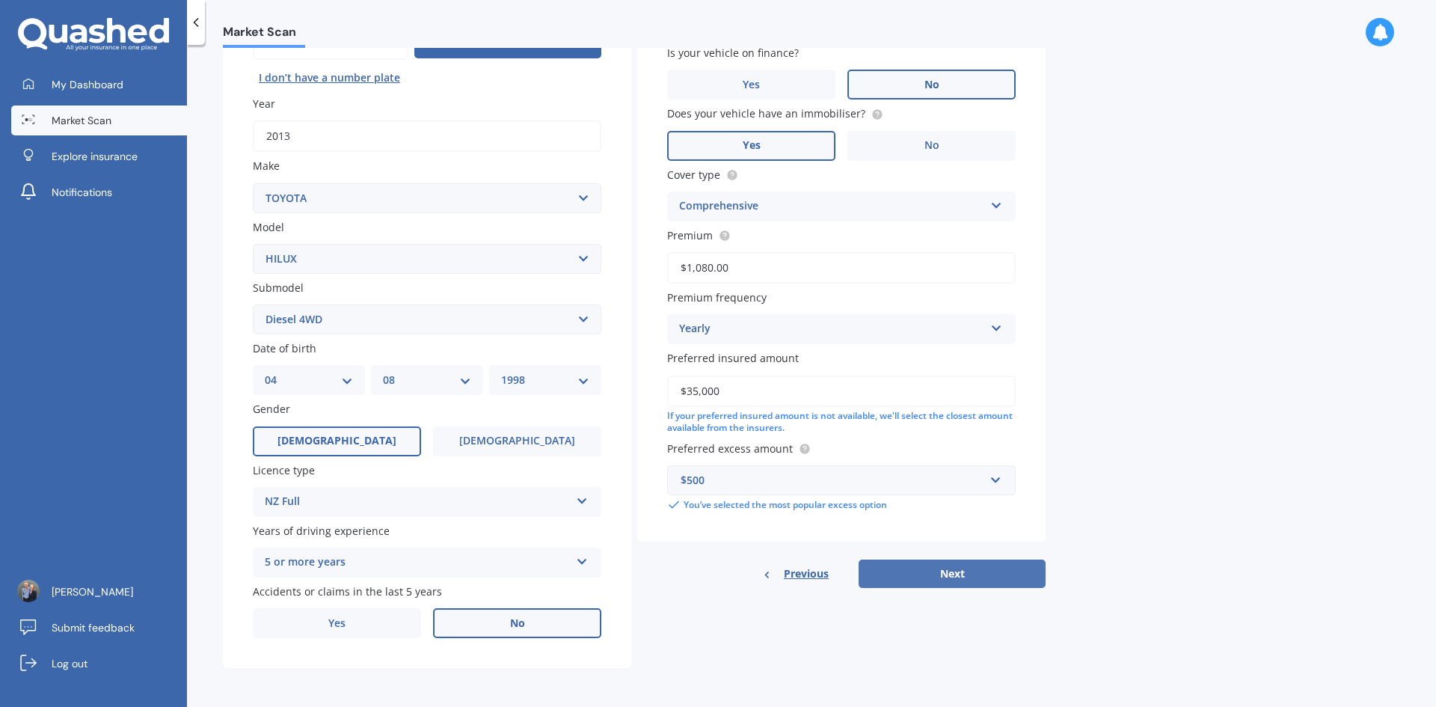
click at [979, 570] on button "Next" at bounding box center [951, 573] width 187 height 28
select select "04"
select select "08"
select select "1998"
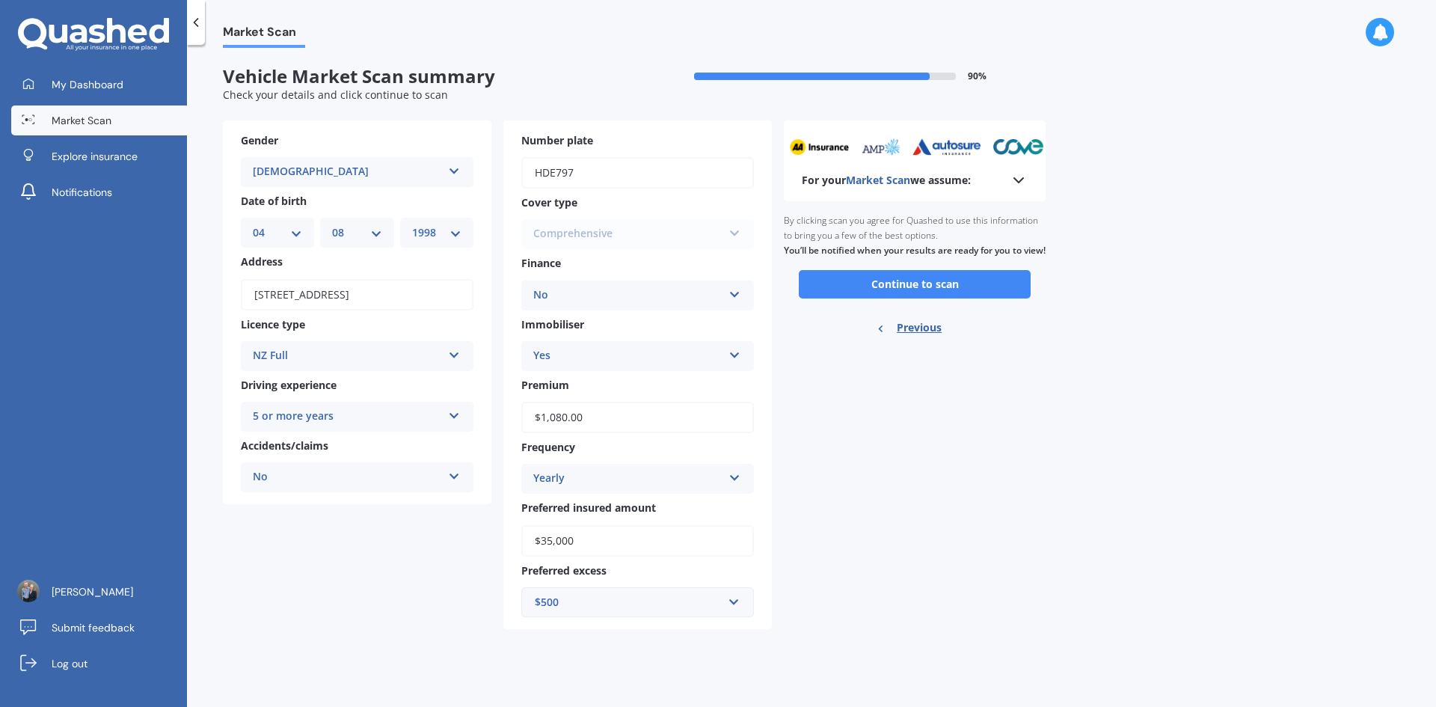
scroll to position [0, 0]
click at [965, 298] on button "Continue to scan" at bounding box center [915, 284] width 232 height 28
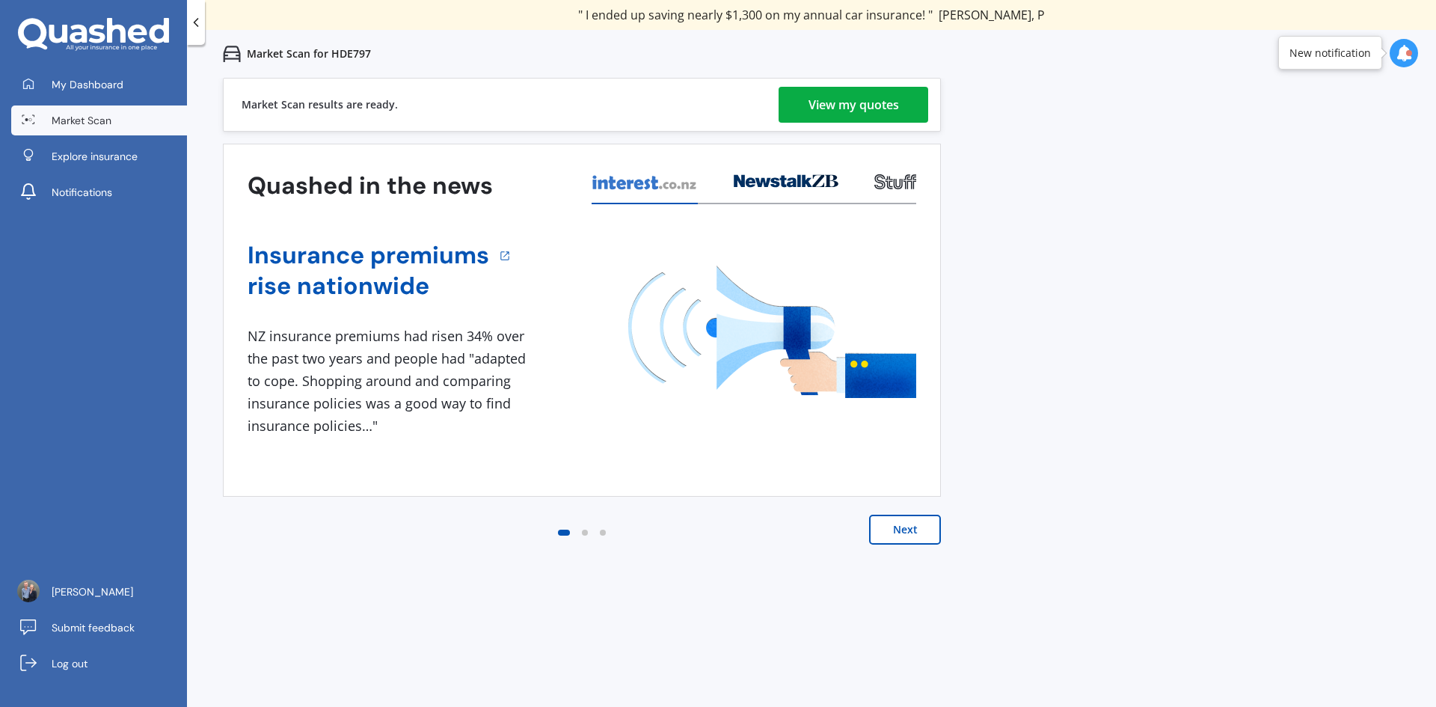
click at [840, 107] on div "View my quotes" at bounding box center [853, 105] width 90 height 36
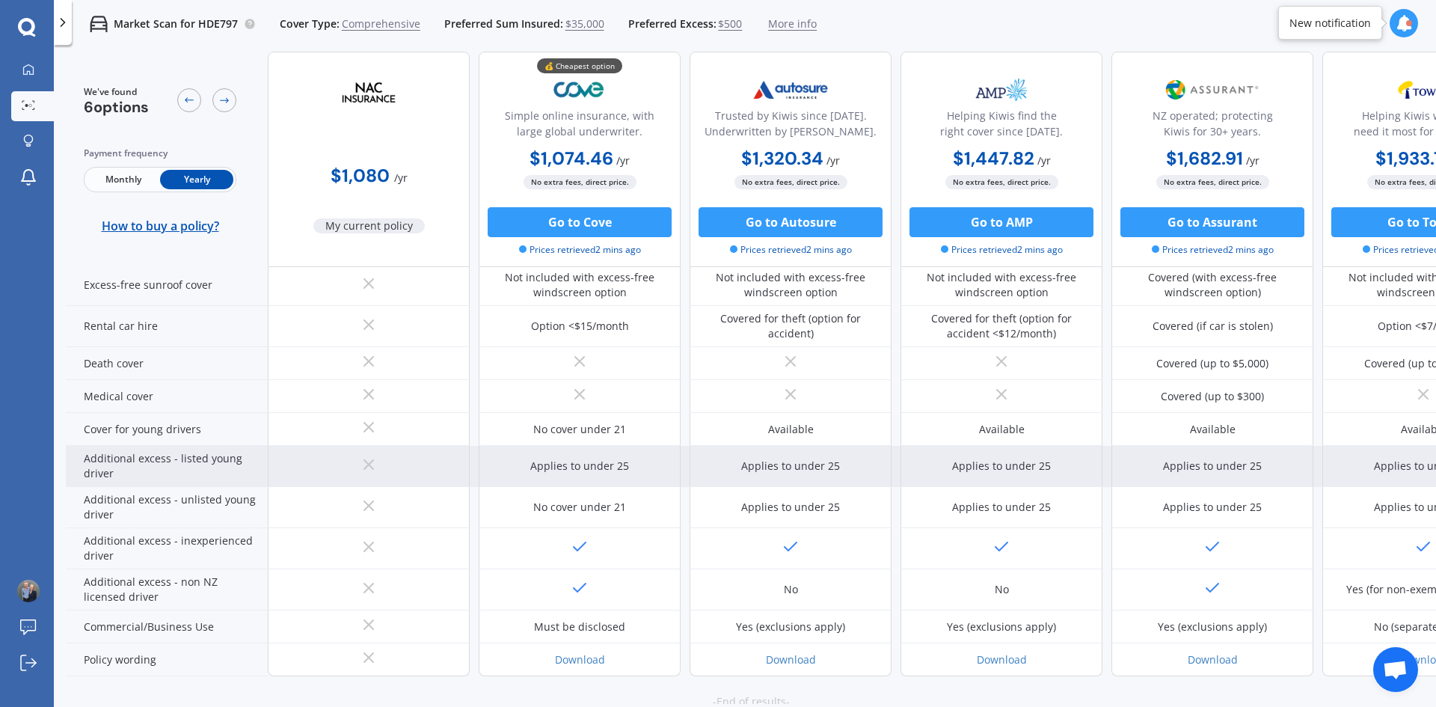
scroll to position [707, 0]
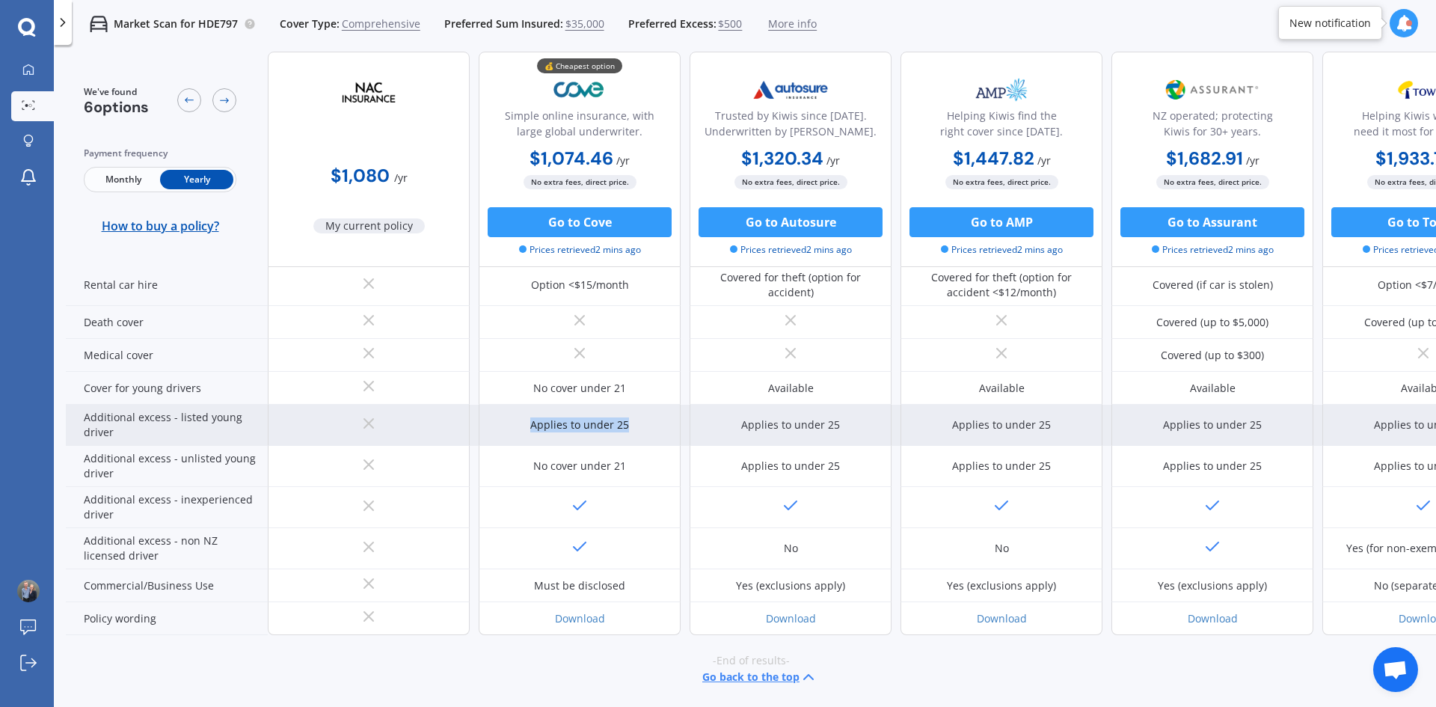
drag, startPoint x: 630, startPoint y: 415, endPoint x: 532, endPoint y: 420, distance: 98.8
click at [532, 420] on div "Applies to under 25" at bounding box center [580, 425] width 202 height 41
click at [532, 420] on div "Applies to under 25" at bounding box center [579, 424] width 99 height 15
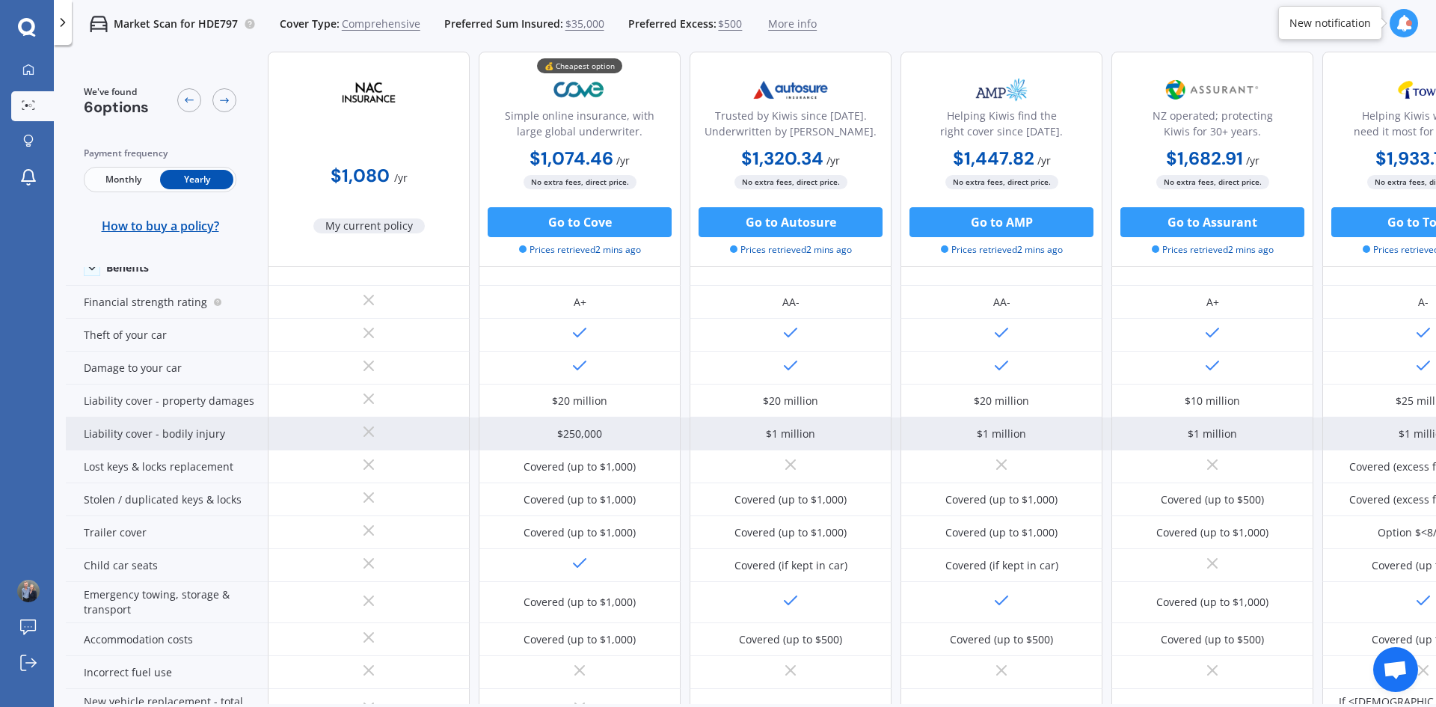
scroll to position [0, 0]
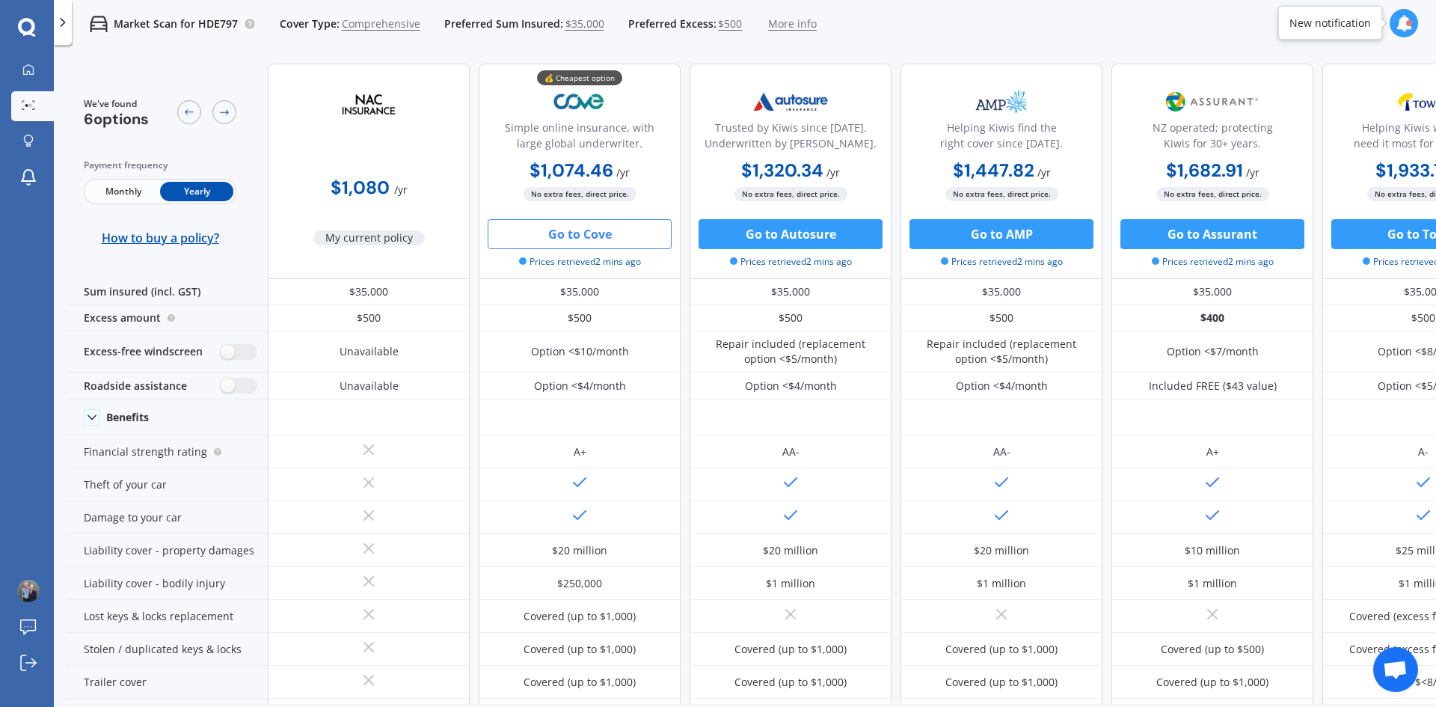
click at [624, 233] on button "Go to Cove" at bounding box center [580, 234] width 184 height 30
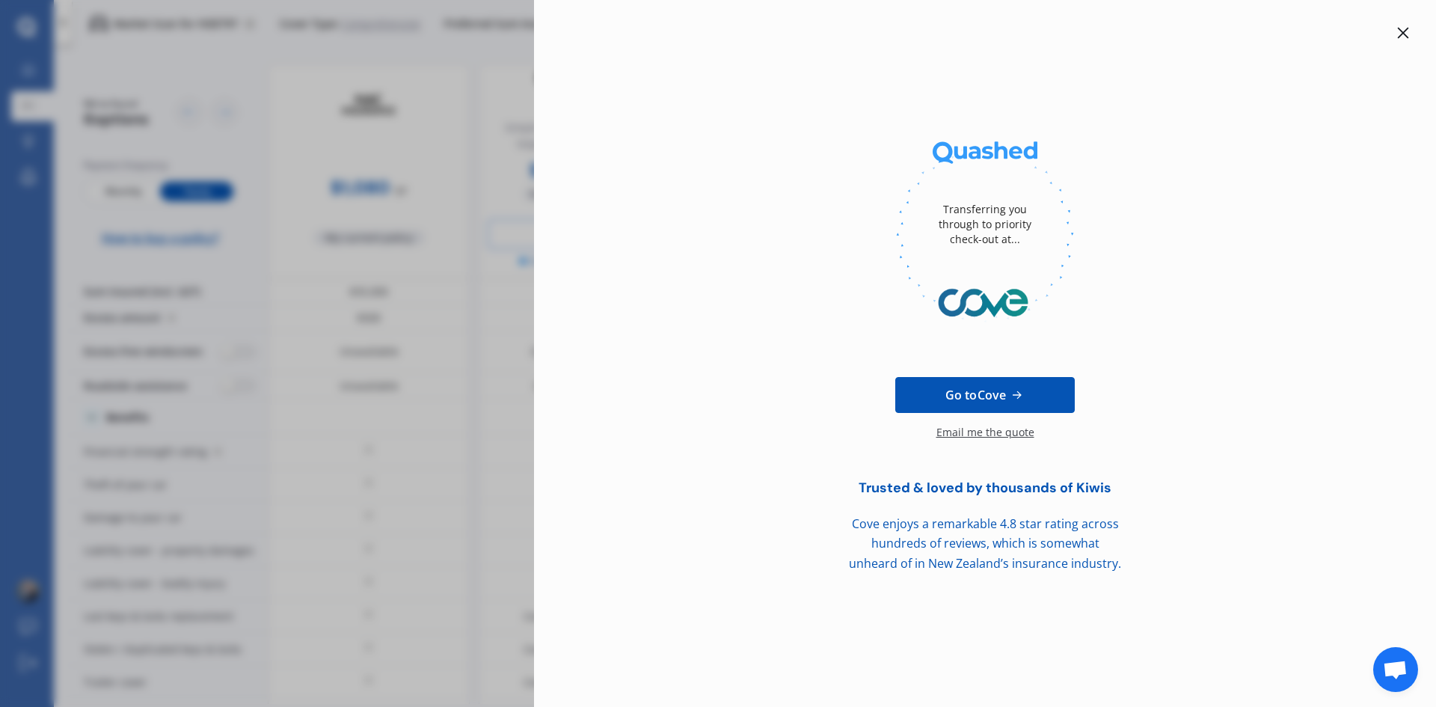
click at [1398, 32] on icon at bounding box center [1403, 33] width 12 height 12
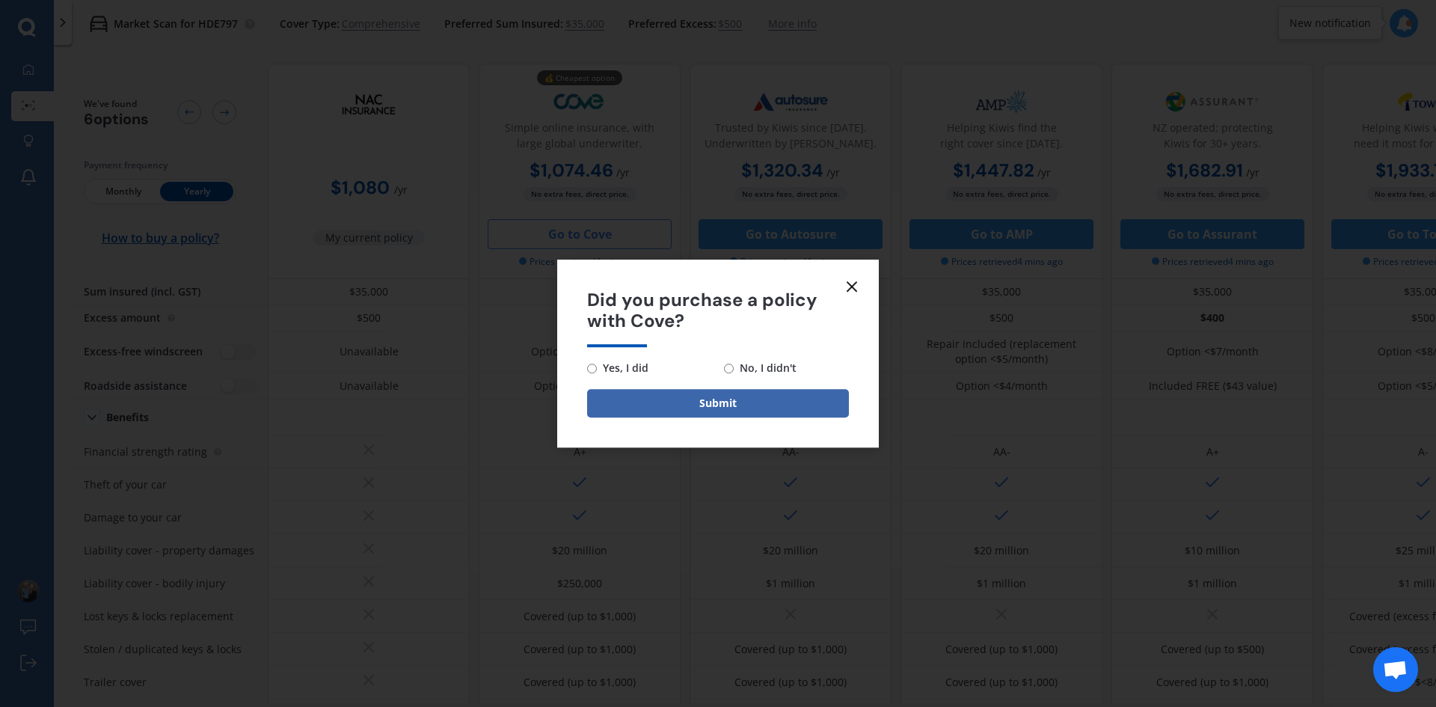
click at [841, 279] on form "Did you purchase a policy with Cove? Yes, I did No, I didn't Submit" at bounding box center [718, 353] width 322 height 188
click at [857, 285] on icon at bounding box center [852, 286] width 18 height 18
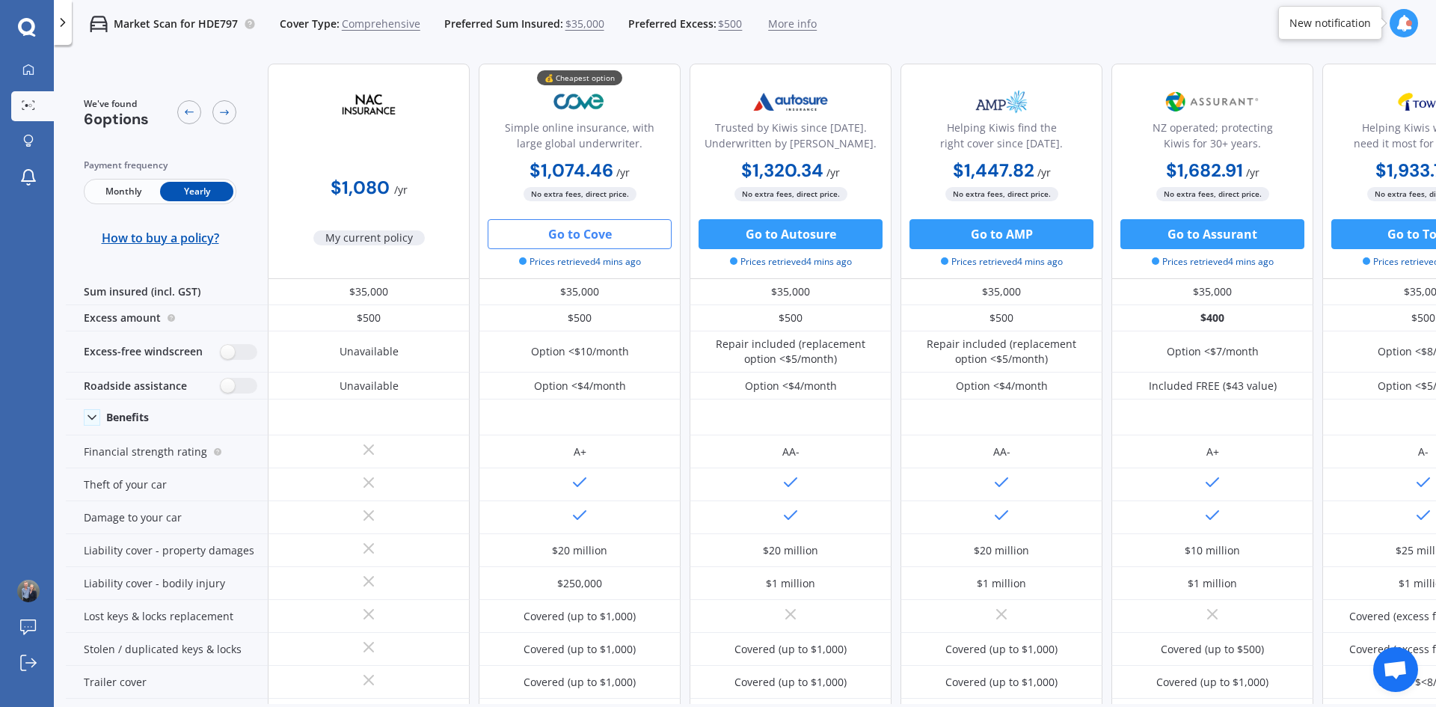
click at [118, 203] on div "Monthly Yearly" at bounding box center [160, 191] width 153 height 25
click at [118, 194] on span "Monthly" at bounding box center [123, 191] width 73 height 19
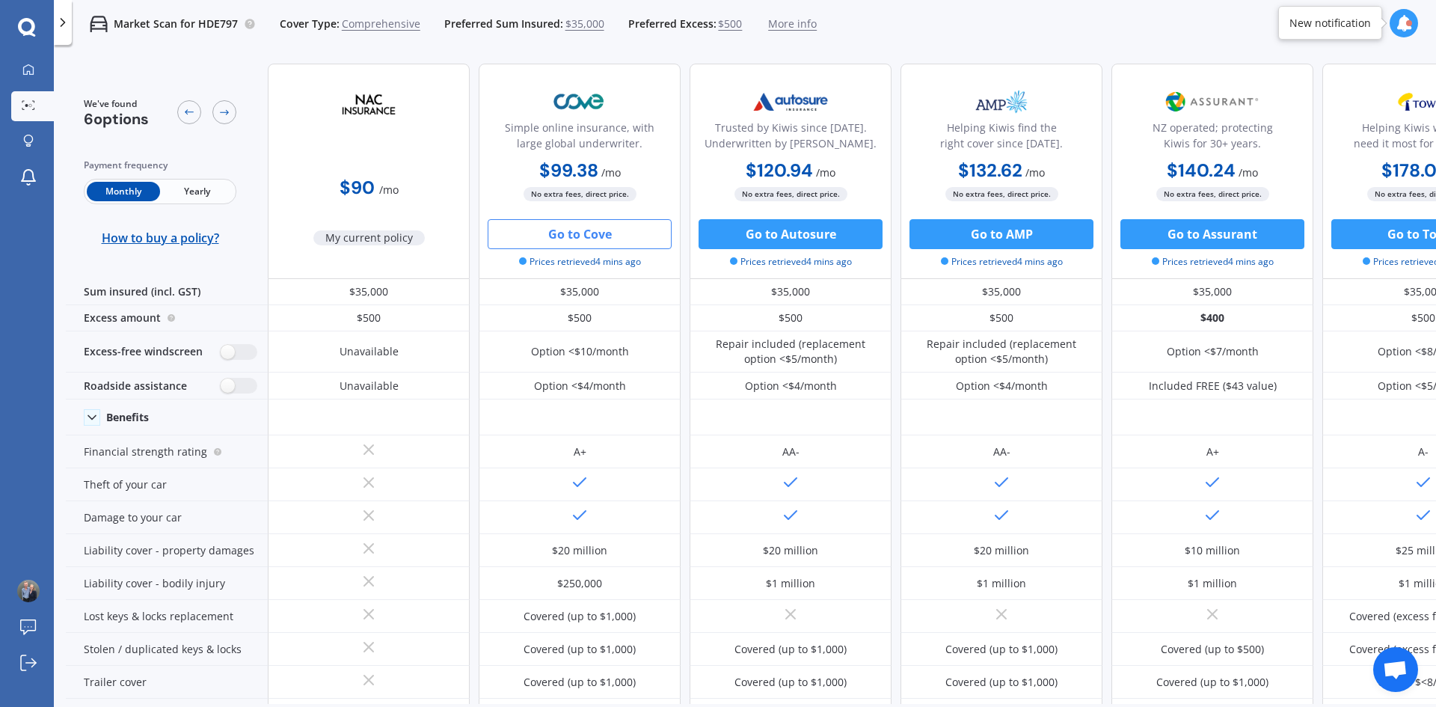
click at [572, 22] on span "$35,000" at bounding box center [584, 23] width 39 height 15
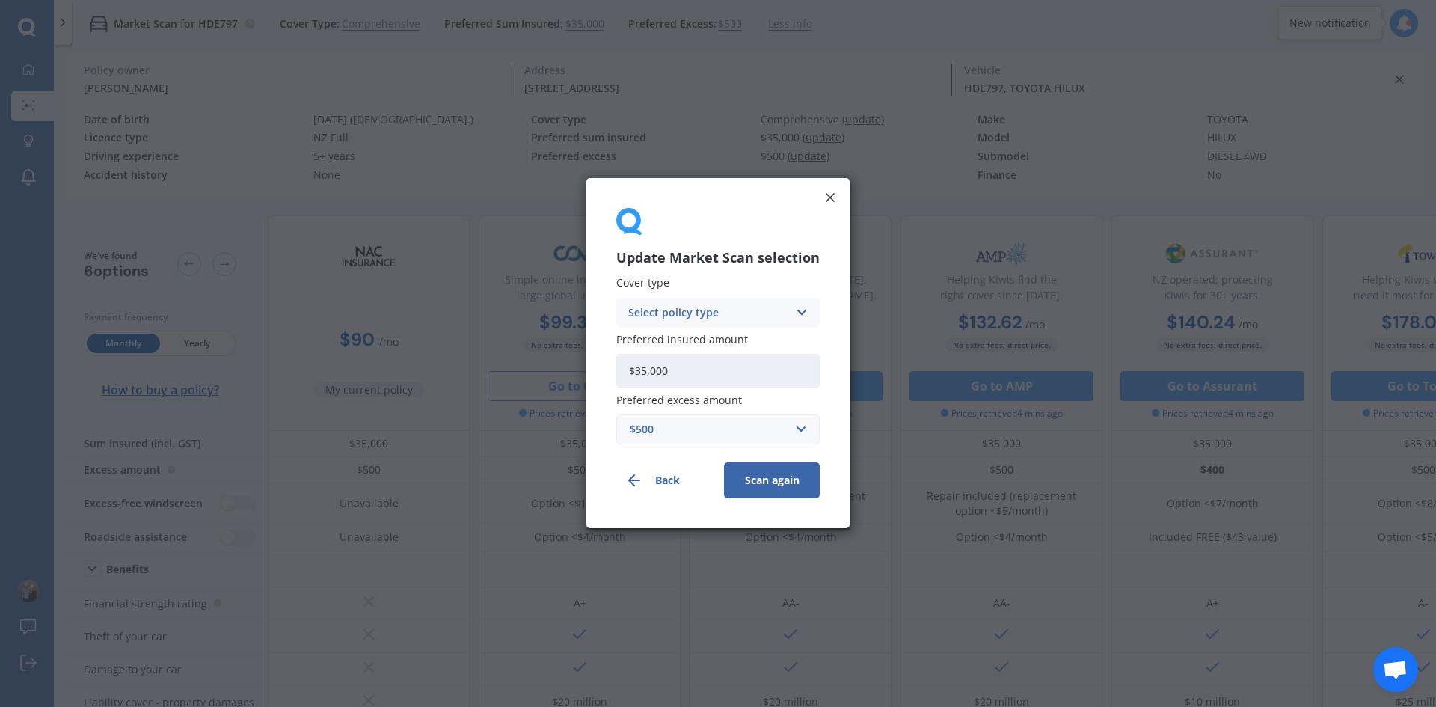
drag, startPoint x: 723, startPoint y: 372, endPoint x: 592, endPoint y: 380, distance: 131.9
click at [592, 380] on div "Update Market Scan selection Cover type Select policy type Comprehensive Third …" at bounding box center [717, 353] width 263 height 350
type input "$30,000"
click at [738, 464] on button "Scan again" at bounding box center [772, 481] width 96 height 36
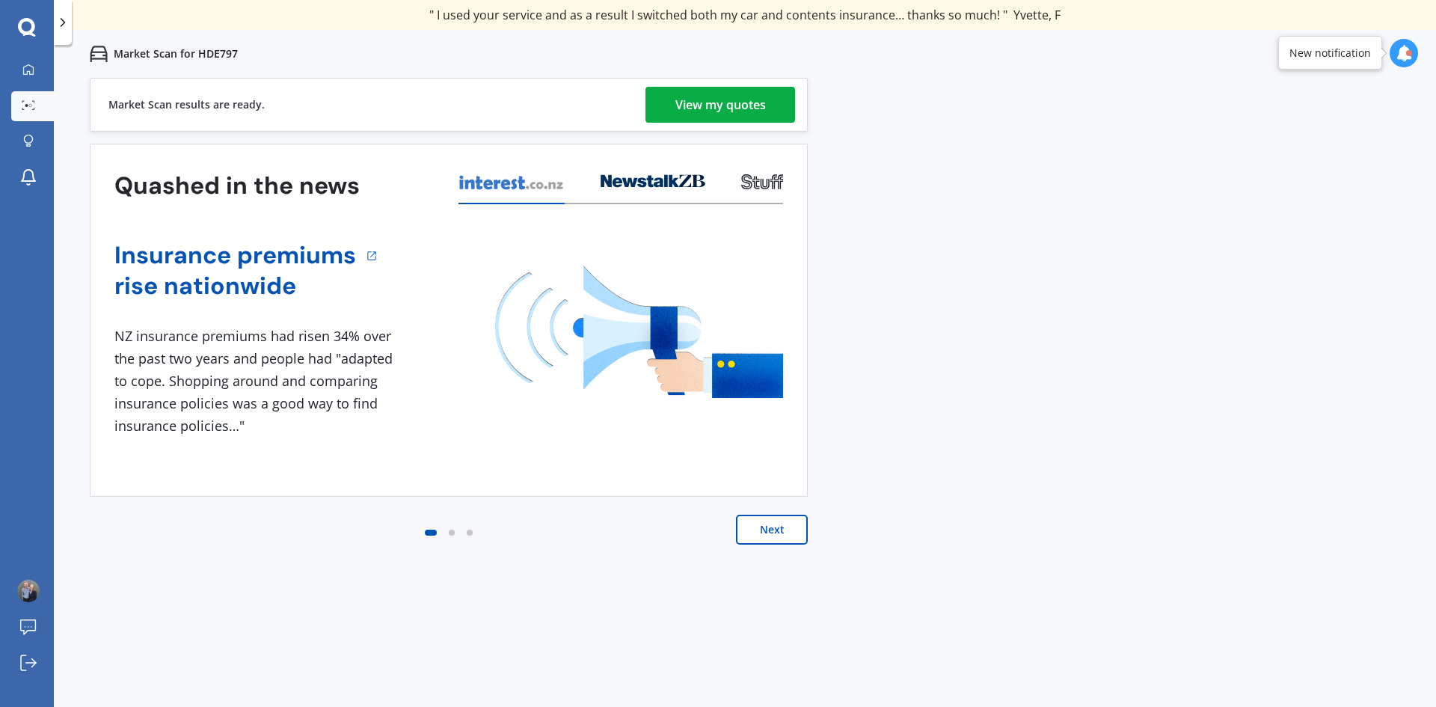
click at [687, 105] on div "View my quotes" at bounding box center [720, 105] width 90 height 36
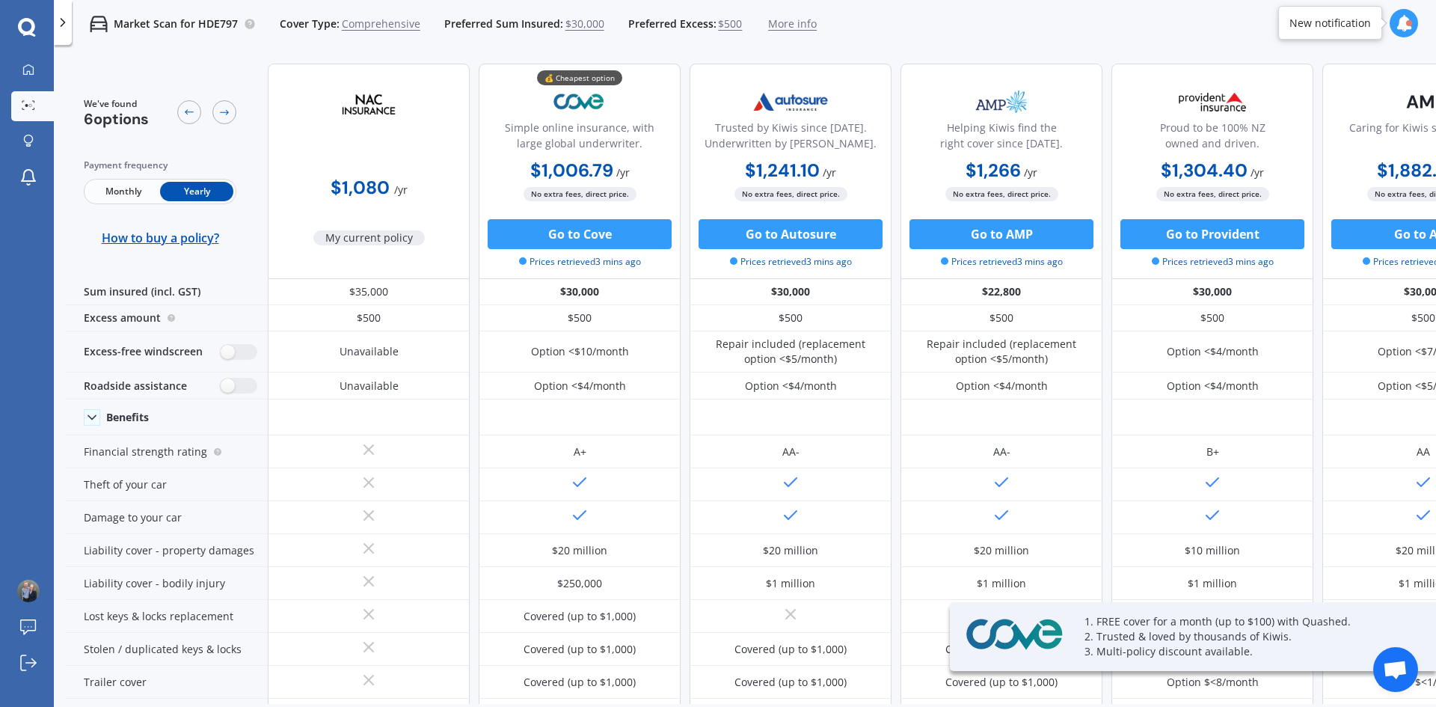
click at [127, 188] on span "Monthly" at bounding box center [123, 191] width 73 height 19
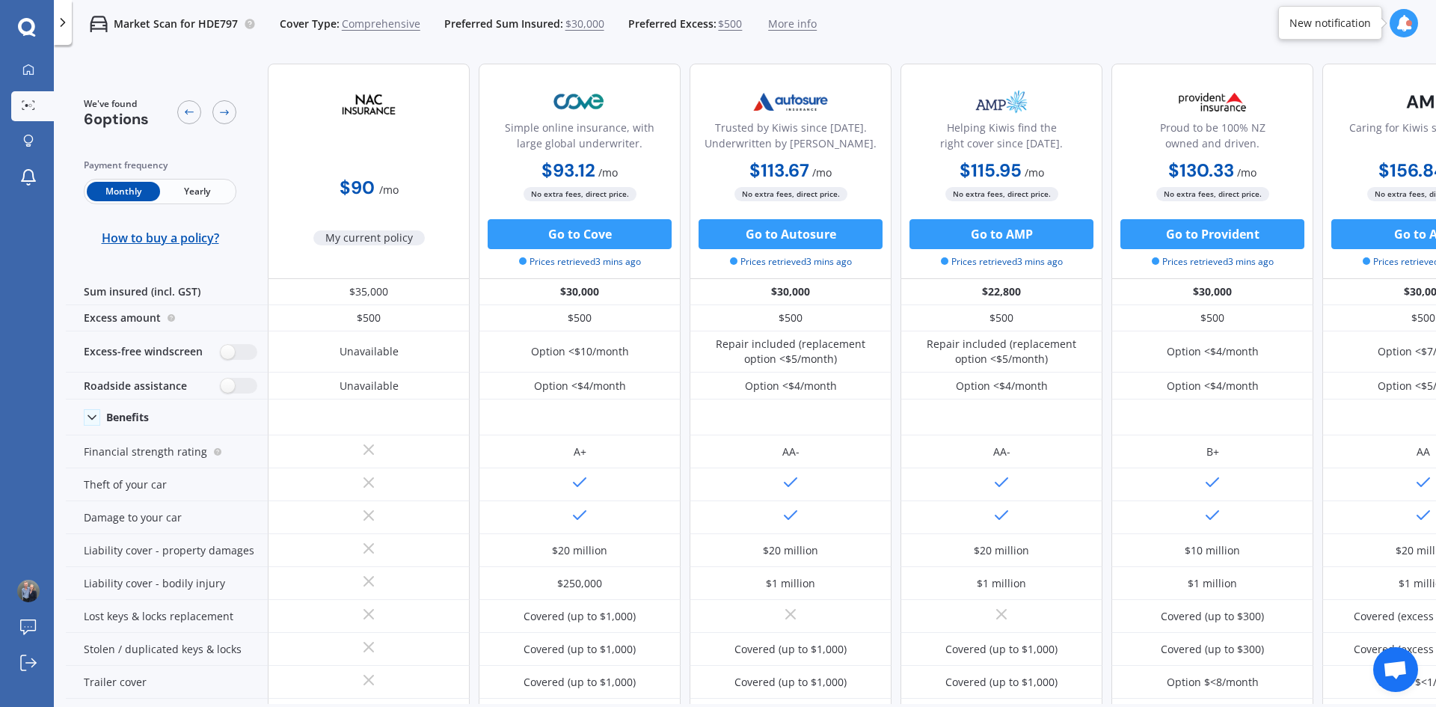
click at [193, 192] on span "Yearly" at bounding box center [196, 191] width 73 height 19
